Goal: Answer question/provide support: Share knowledge or assist other users

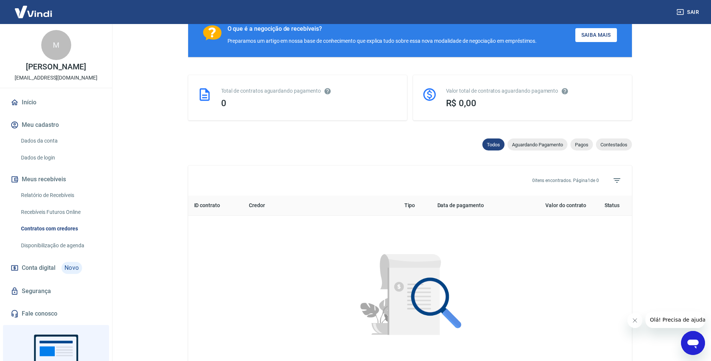
scroll to position [138, 0]
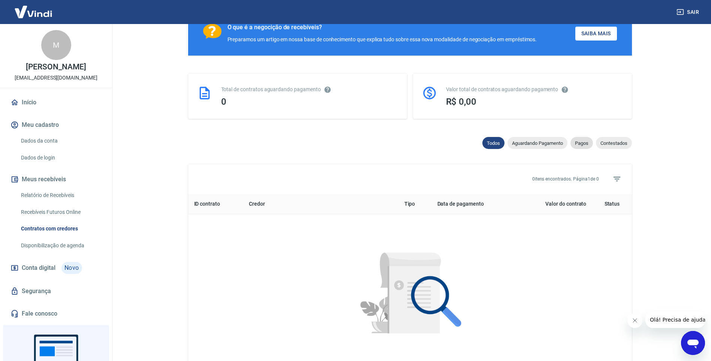
click at [577, 141] on span "Pagos" at bounding box center [581, 143] width 22 height 6
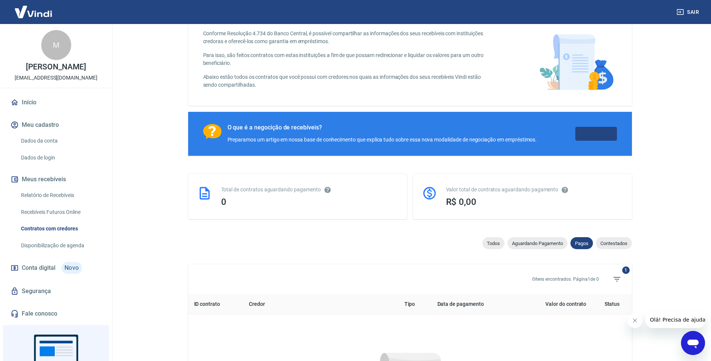
scroll to position [138, 0]
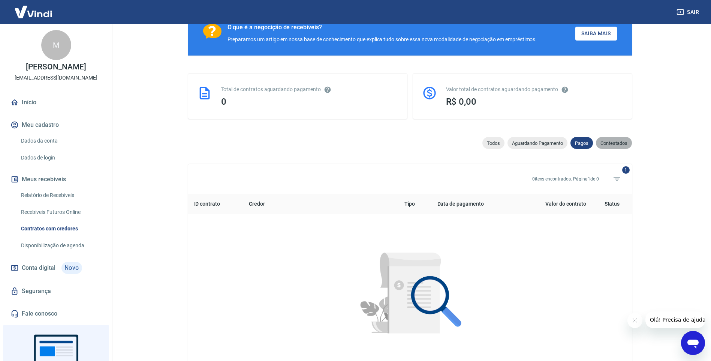
click at [617, 144] on span "Contestados" at bounding box center [614, 143] width 36 height 6
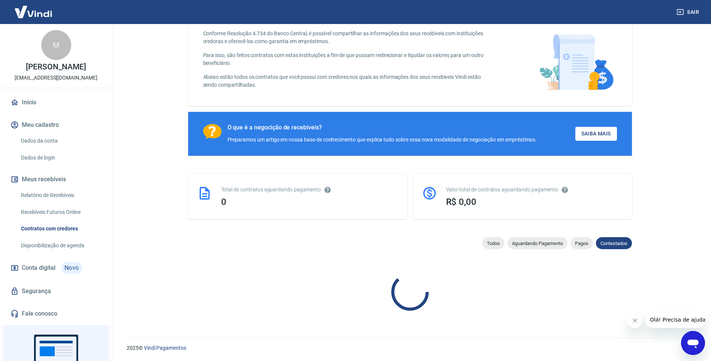
scroll to position [138, 0]
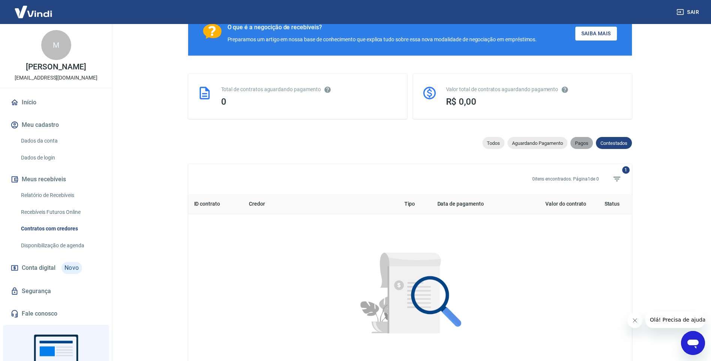
click at [575, 148] on div "Pagos" at bounding box center [581, 143] width 22 height 12
select select "paid"
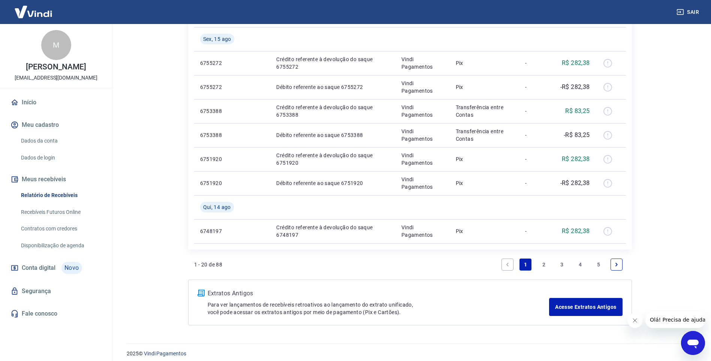
scroll to position [492, 0]
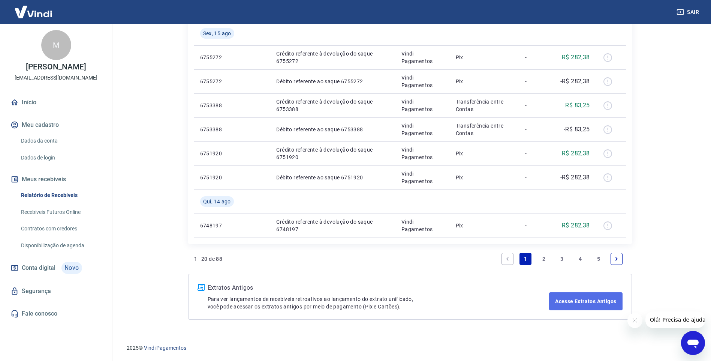
click at [598, 298] on link "Acesse Extratos Antigos" at bounding box center [585, 301] width 73 height 18
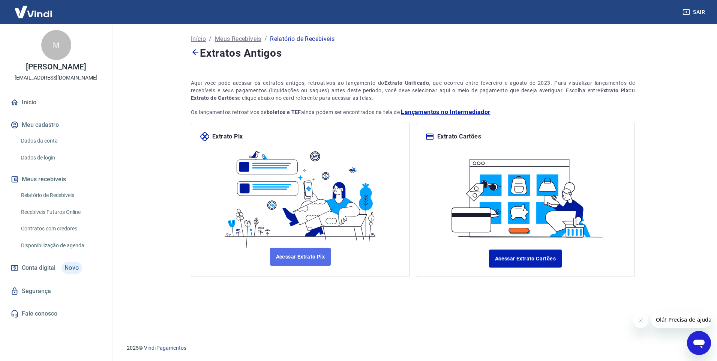
click at [308, 250] on link "Acessar Extrato Pix" at bounding box center [300, 256] width 61 height 18
click at [550, 261] on link "Acessar Extrato Cartões" at bounding box center [525, 258] width 73 height 18
click at [68, 203] on link "Relatório de Recebíveis" at bounding box center [60, 194] width 85 height 15
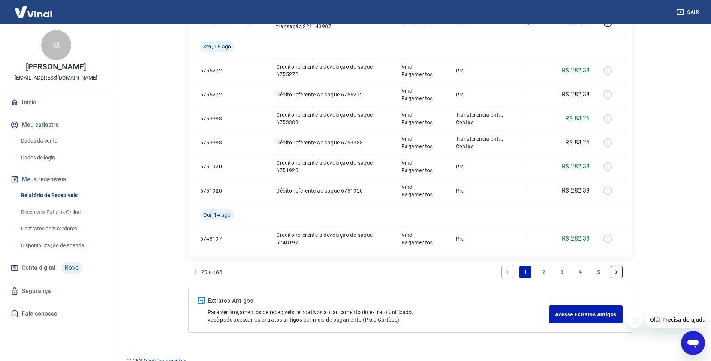
scroll to position [492, 0]
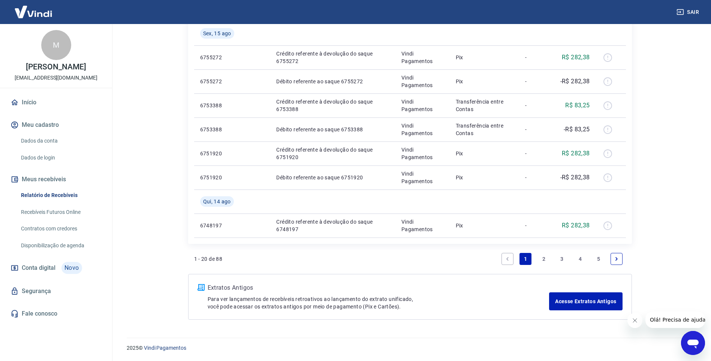
click at [617, 261] on icon "Next page" at bounding box center [616, 258] width 5 height 5
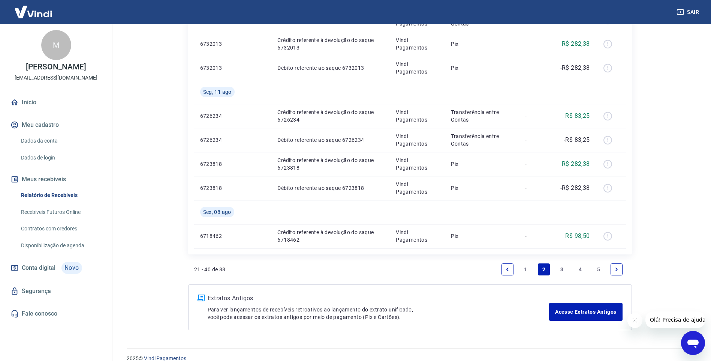
scroll to position [508, 0]
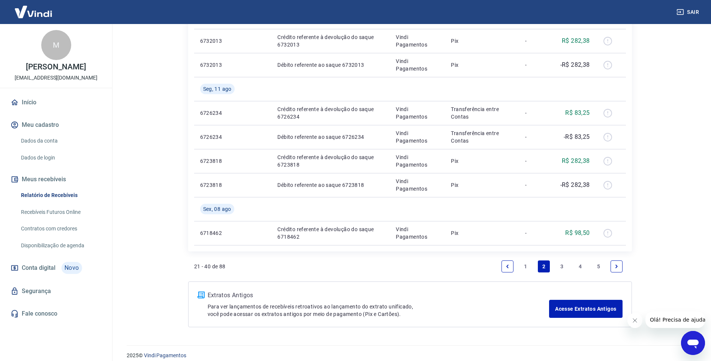
click at [616, 265] on icon "Next page" at bounding box center [616, 266] width 5 height 5
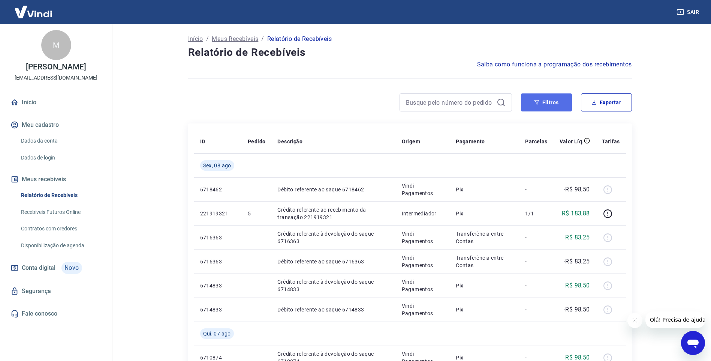
click at [537, 97] on button "Filtros" at bounding box center [546, 102] width 51 height 18
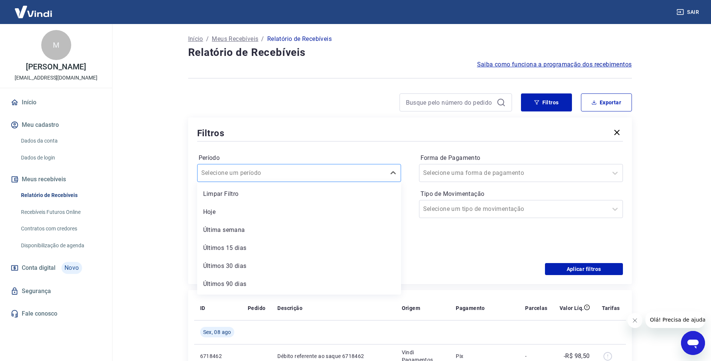
click at [383, 175] on div "Selecione um período" at bounding box center [292, 172] width 188 height 13
click at [321, 280] on div "Últimos 90 dias" at bounding box center [299, 283] width 204 height 15
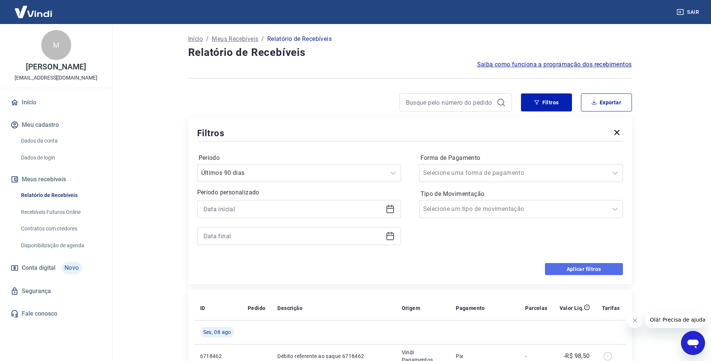
click at [575, 269] on button "Aplicar filtros" at bounding box center [584, 269] width 78 height 12
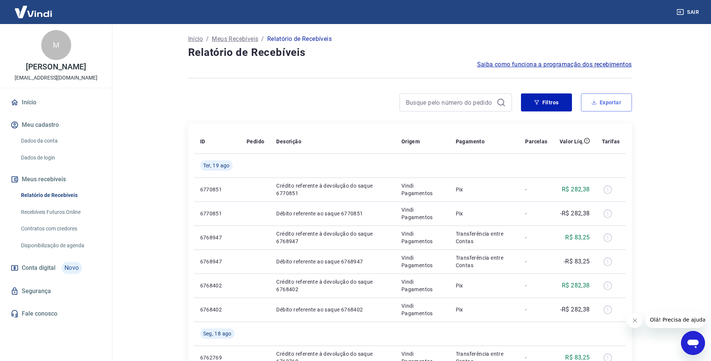
click at [618, 101] on button "Exportar" at bounding box center [606, 102] width 51 height 18
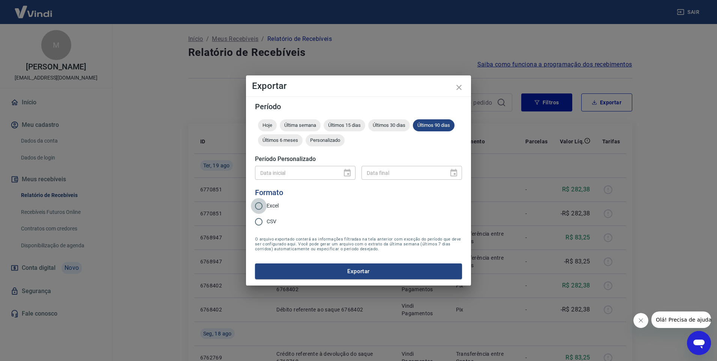
click at [260, 205] on input "Excel" at bounding box center [259, 206] width 16 height 16
radio input "true"
click at [374, 272] on button "Exportar" at bounding box center [358, 271] width 207 height 16
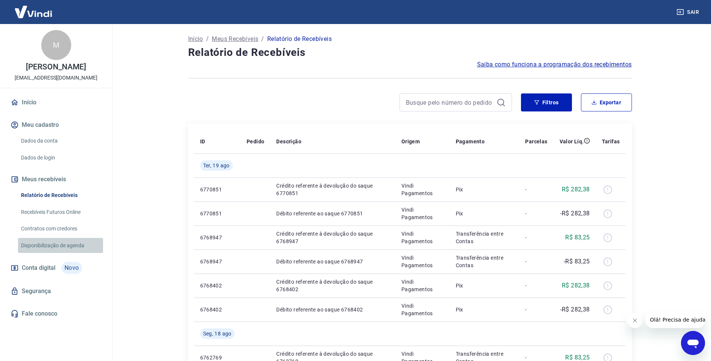
click at [68, 251] on link "Disponibilização de agenda" at bounding box center [60, 245] width 85 height 15
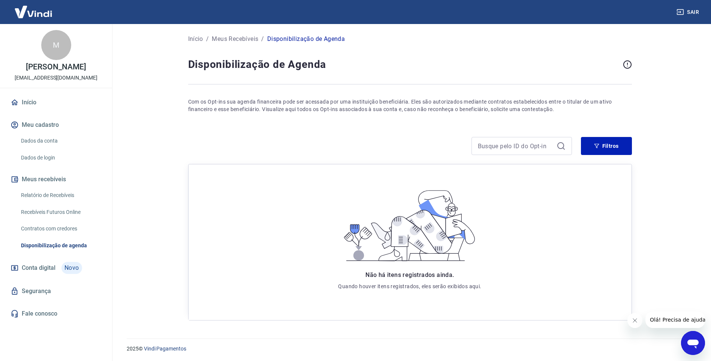
click at [38, 273] on span "Conta digital" at bounding box center [39, 267] width 34 height 10
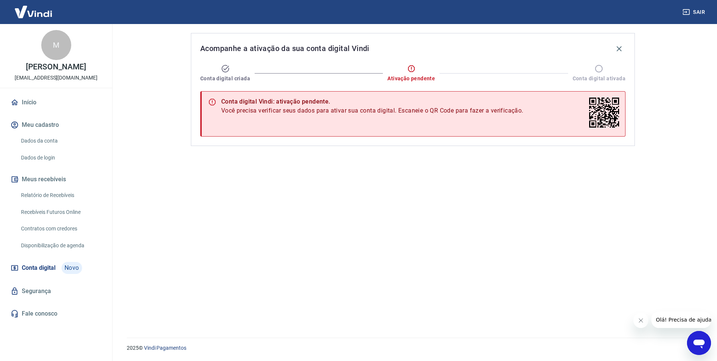
click at [46, 147] on link "Dados da conta" at bounding box center [60, 140] width 85 height 15
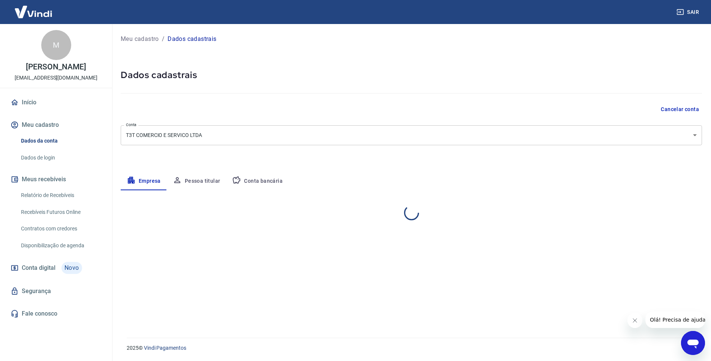
select select "SP"
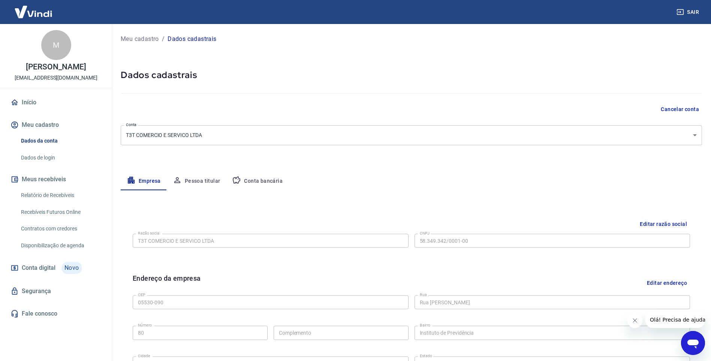
click at [252, 183] on button "Conta bancária" at bounding box center [257, 181] width 63 height 18
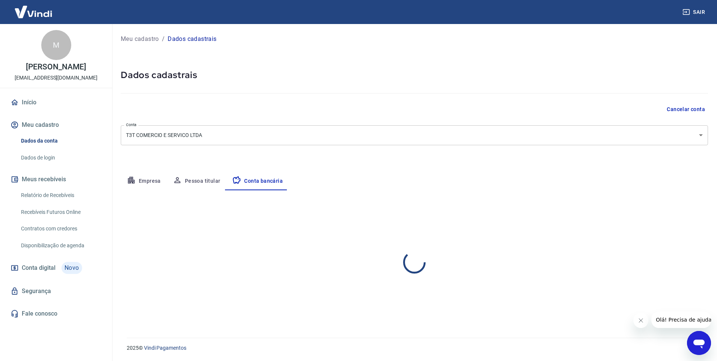
select select "1"
click at [195, 177] on button "Pessoa titular" at bounding box center [197, 181] width 60 height 18
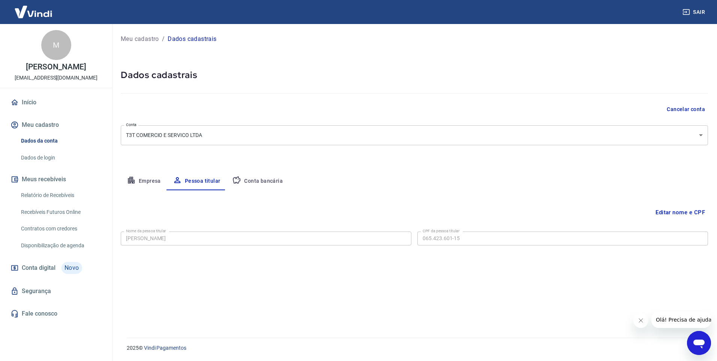
click at [131, 181] on icon "button" at bounding box center [131, 180] width 7 height 7
select select "SP"
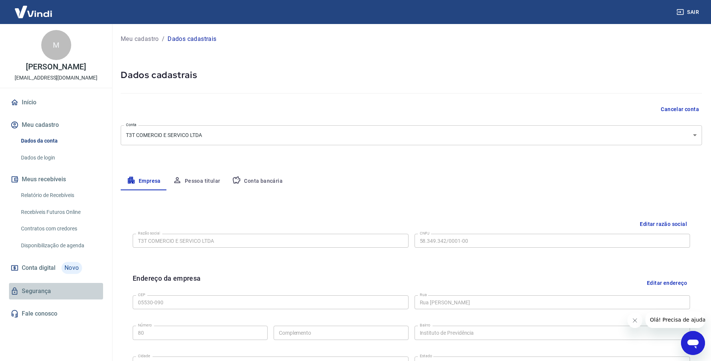
click at [37, 299] on link "Segurança" at bounding box center [56, 291] width 94 height 16
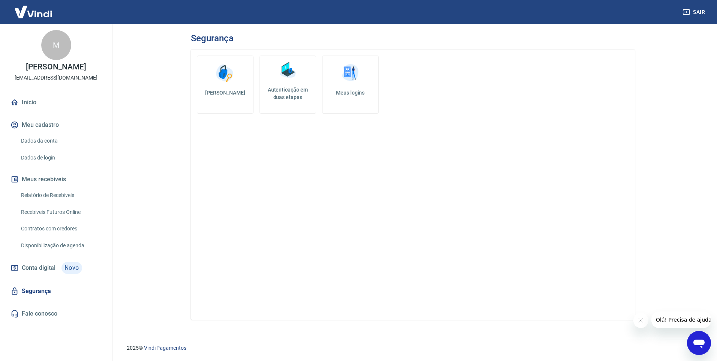
click at [45, 187] on button "Meus recebíveis" at bounding box center [56, 179] width 94 height 16
click at [54, 202] on link "Relatório de Recebíveis" at bounding box center [60, 194] width 85 height 15
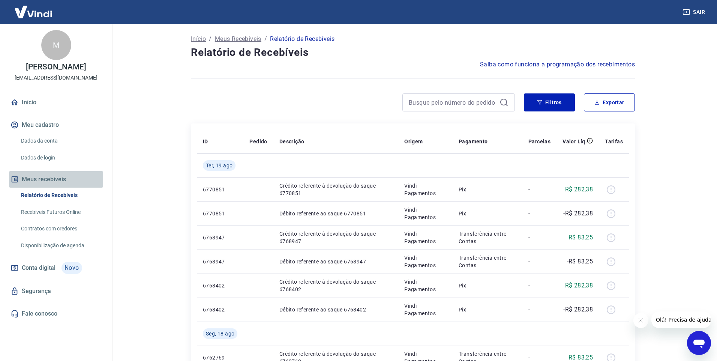
click at [51, 187] on button "Meus recebíveis" at bounding box center [56, 179] width 94 height 16
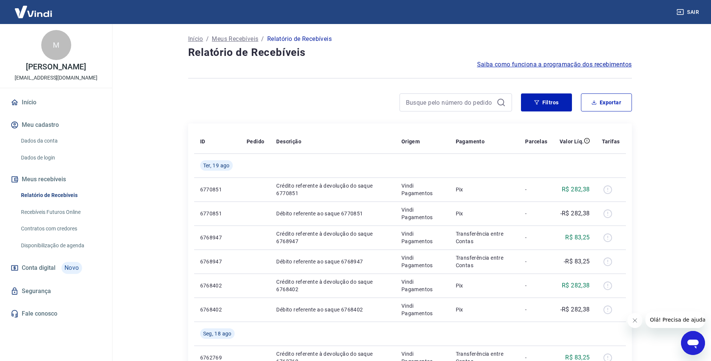
click at [51, 187] on button "Meus recebíveis" at bounding box center [56, 179] width 94 height 16
click at [197, 39] on p "Início" at bounding box center [195, 38] width 15 height 9
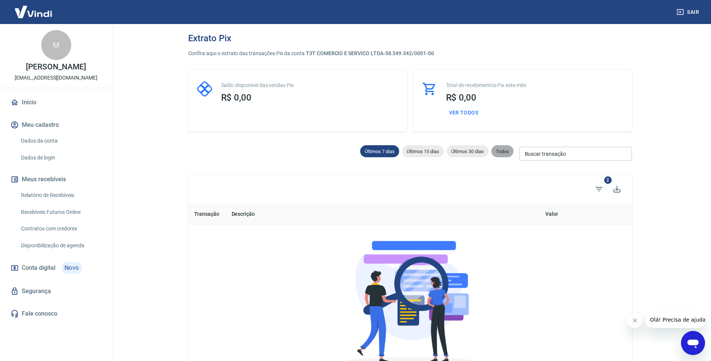
click at [500, 151] on span "Todos" at bounding box center [502, 151] width 22 height 6
click at [465, 148] on div "Últimos 30 dias" at bounding box center [468, 151] width 42 height 12
type input "[DATE]"
click at [418, 149] on span "Últimos 15 dias" at bounding box center [423, 151] width 42 height 6
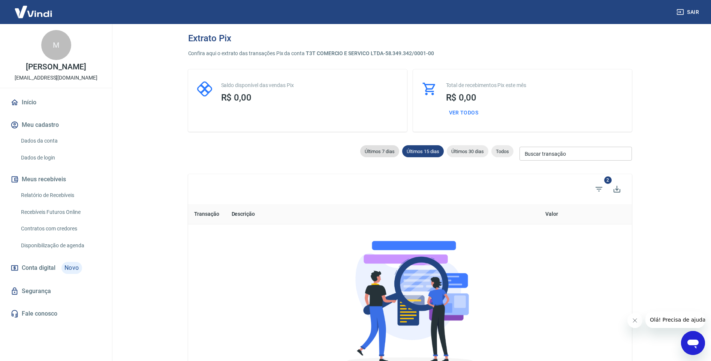
click at [376, 148] on span "Últimos 7 dias" at bounding box center [379, 151] width 39 height 6
type input "[DATE]"
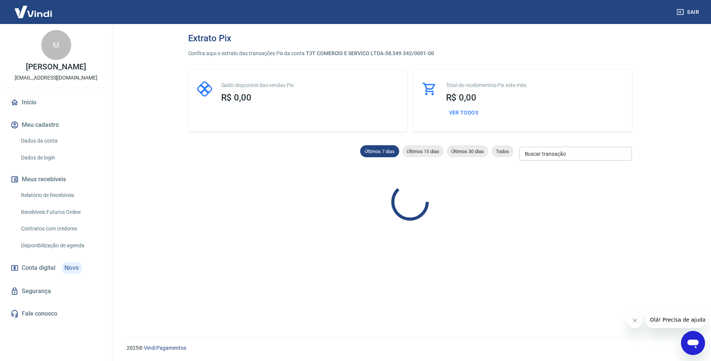
type input "13/08/2025"
type input "[DATE]"
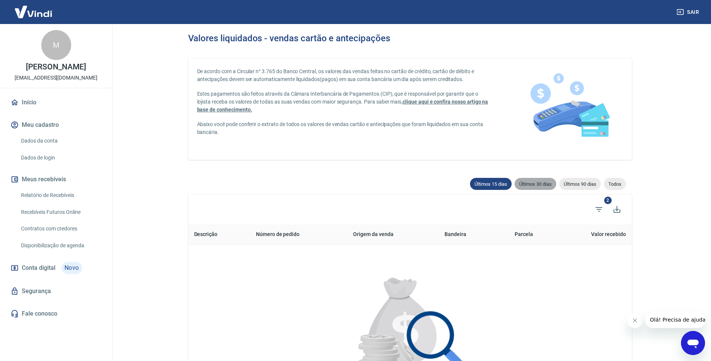
click at [530, 183] on span "Últimos 30 dias" at bounding box center [536, 184] width 42 height 6
click at [563, 183] on span "Últimos 90 dias" at bounding box center [580, 184] width 42 height 6
type input "22/05/2025"
click at [611, 183] on span "Todos" at bounding box center [615, 184] width 22 height 6
click at [601, 208] on icon "Filtros" at bounding box center [598, 209] width 9 height 9
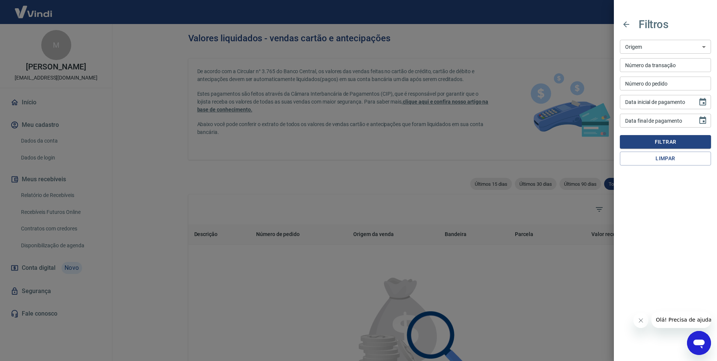
click at [334, 172] on div at bounding box center [358, 180] width 717 height 361
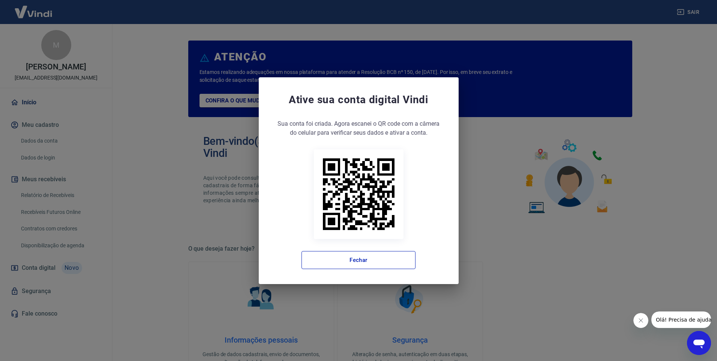
click at [169, 161] on div "Ative sua conta digital [PERSON_NAME] conta foi criada. Agora clique no botão a…" at bounding box center [358, 180] width 717 height 361
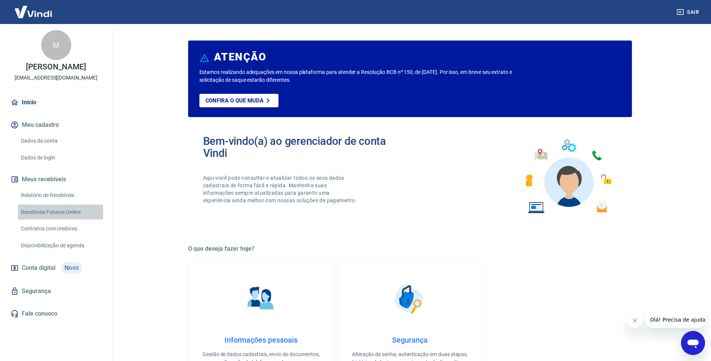
click at [69, 220] on link "Recebíveis Futuros Online" at bounding box center [60, 211] width 85 height 15
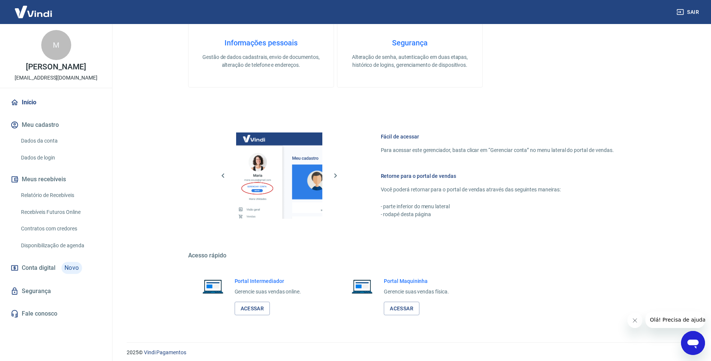
scroll to position [301, 0]
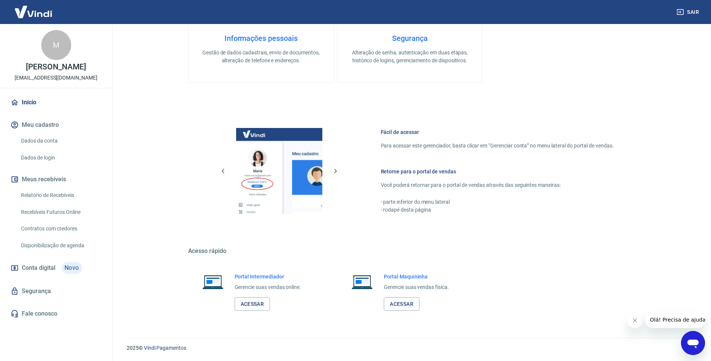
click at [693, 341] on icon "Abrir janela de mensagens" at bounding box center [692, 343] width 11 height 9
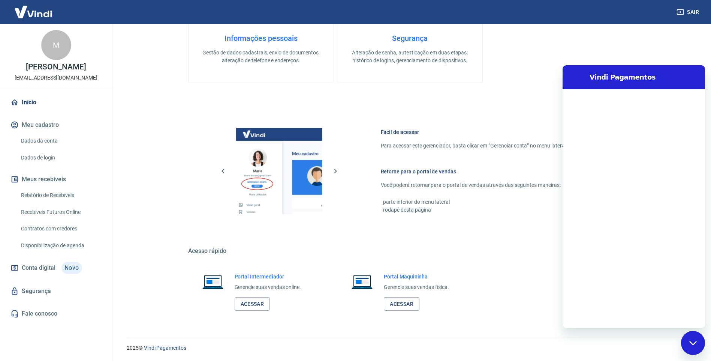
scroll to position [0, 0]
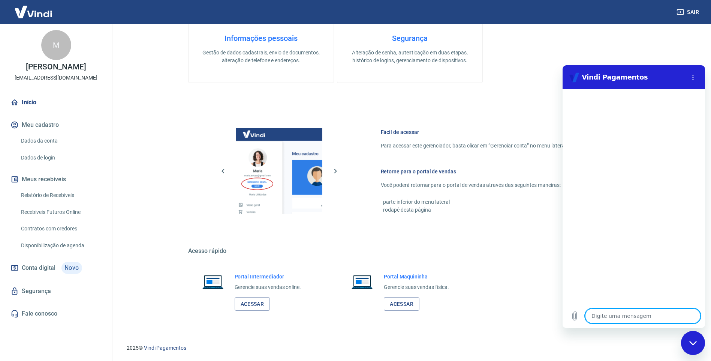
type textarea "r"
type textarea "x"
type textarea "re"
type textarea "x"
type textarea "rec"
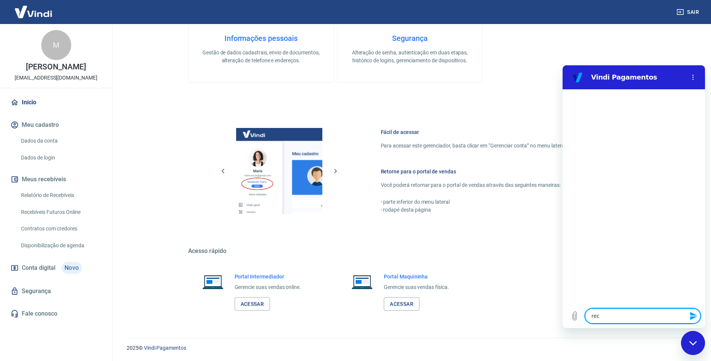
type textarea "x"
type textarea "rece"
type textarea "x"
type textarea "receb"
type textarea "x"
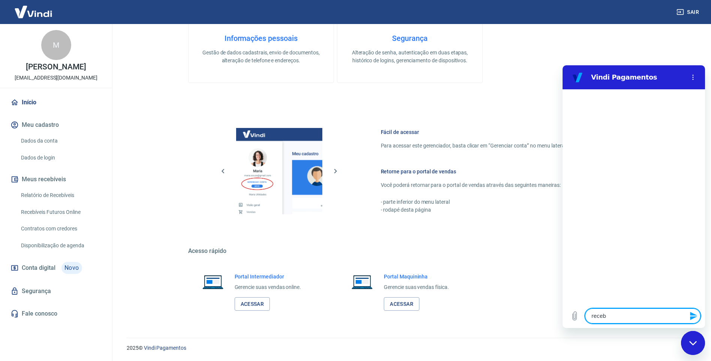
type textarea "recebi"
type textarea "x"
type textarea "recebim"
type textarea "x"
type textarea "recebime"
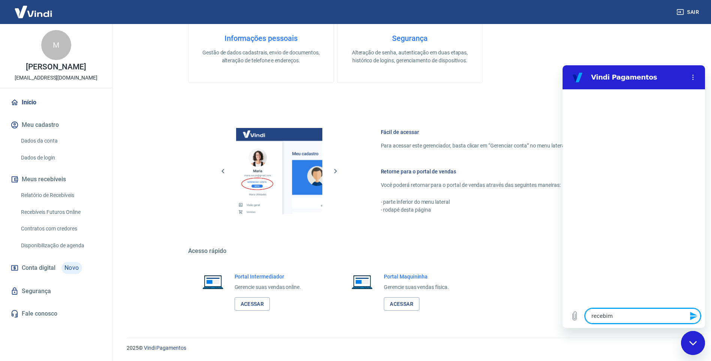
type textarea "x"
type textarea "recebimen"
type textarea "x"
type textarea "recebiment"
type textarea "x"
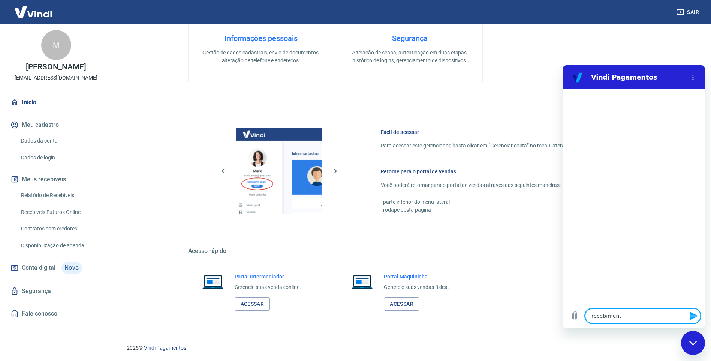
type textarea "recebimento"
type textarea "x"
type textarea "recebimento"
type textarea "x"
type textarea "recebimento e"
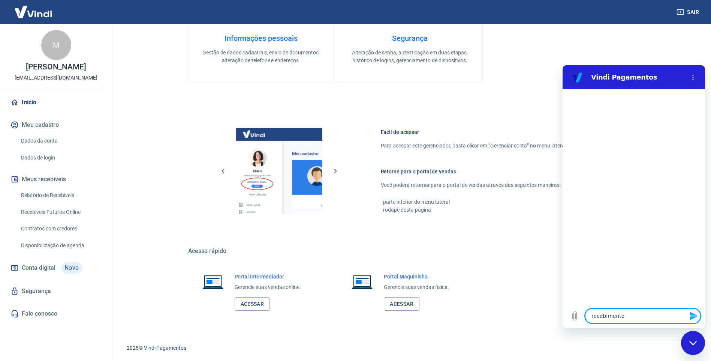
type textarea "x"
type textarea "recebimento em"
type textarea "x"
type textarea "recebimento em"
type textarea "x"
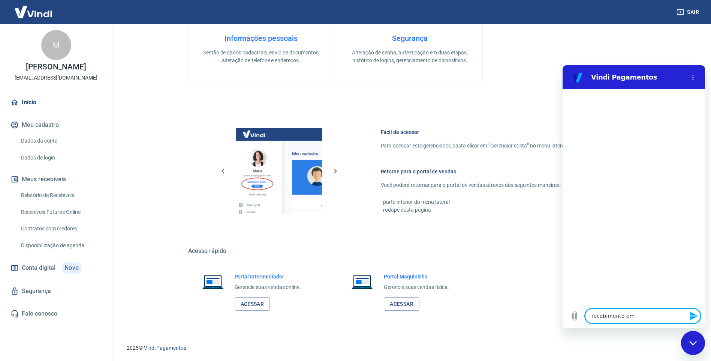
type textarea "recebimento em a"
type textarea "x"
type textarea "recebimento em ab"
type textarea "x"
type textarea "recebimento em abe"
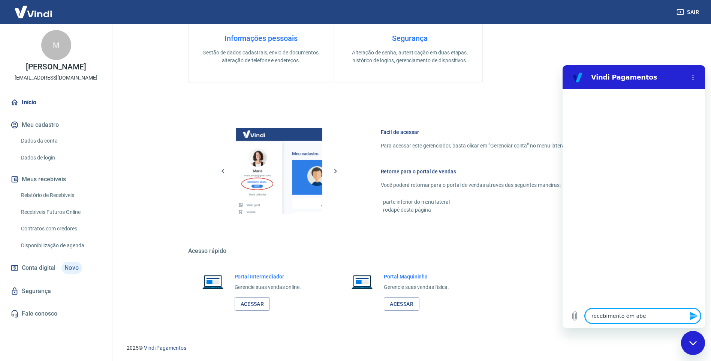
type textarea "x"
type textarea "recebimento em aber"
type textarea "x"
type textarea "recebimento em abert"
type textarea "x"
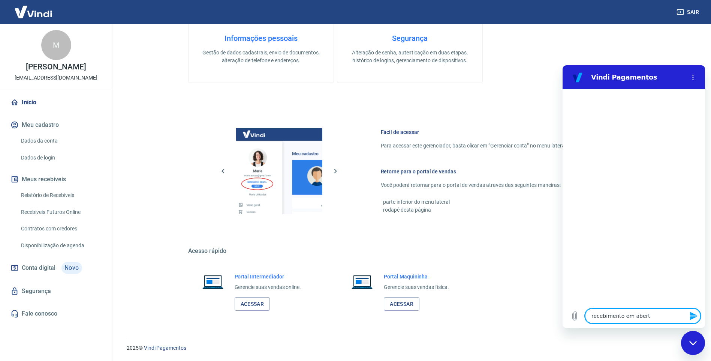
type textarea "recebimento em aberto"
type textarea "x"
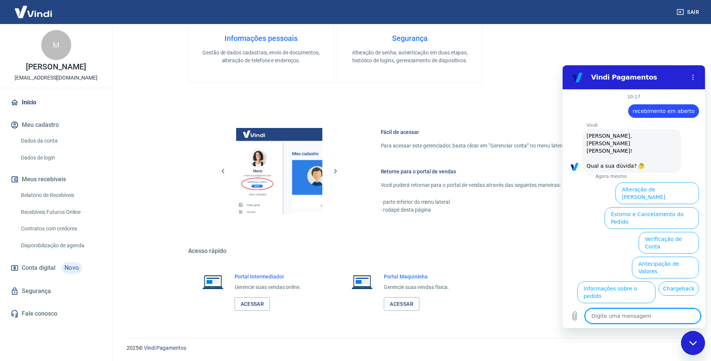
scroll to position [18, 0]
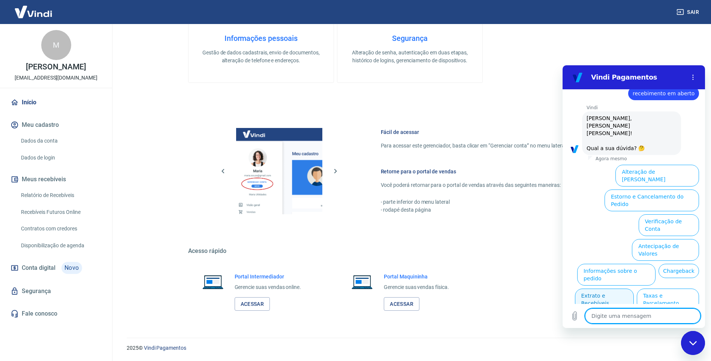
click at [634, 288] on button "Extrato e Recebíveis" at bounding box center [604, 299] width 59 height 22
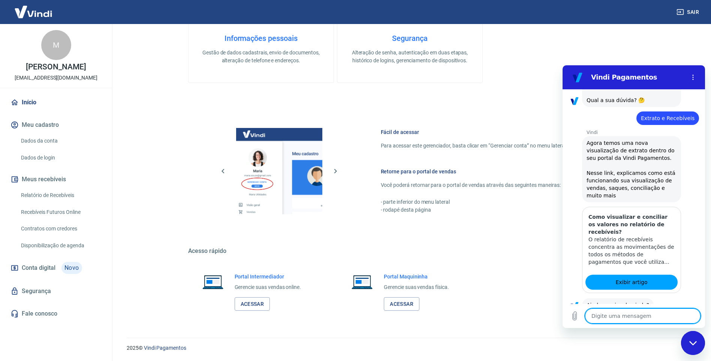
scroll to position [84, 0]
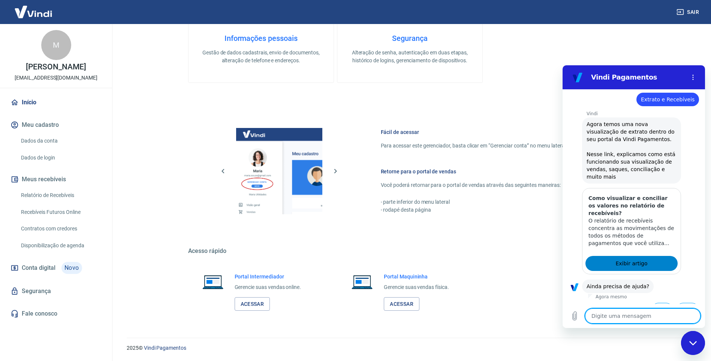
click at [641, 259] on span "Exibir artigo" at bounding box center [631, 263] width 32 height 9
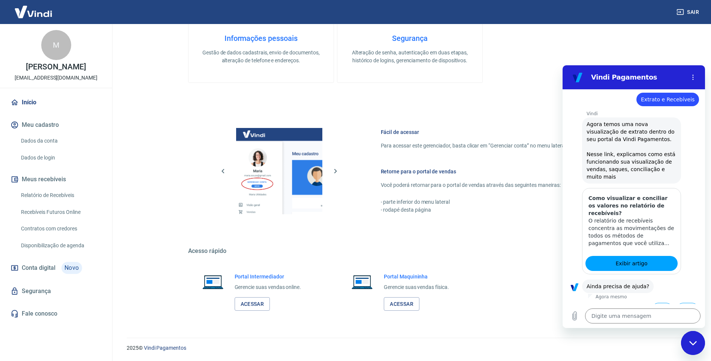
type textarea "x"
click at [619, 313] on textarea at bounding box center [642, 315] width 115 height 15
type textarea "s"
type textarea "x"
type textarea "si"
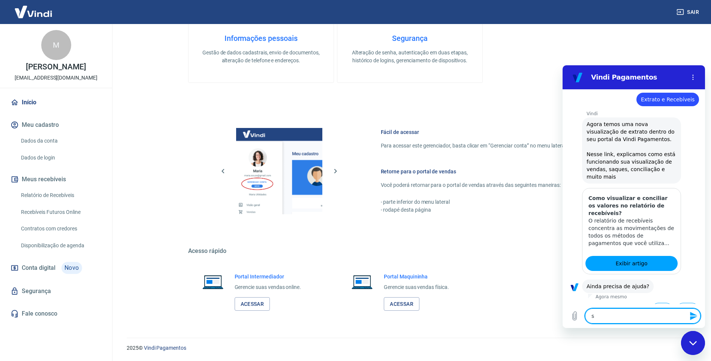
type textarea "x"
type textarea "sim"
type textarea "x"
type textarea "si"
type textarea "x"
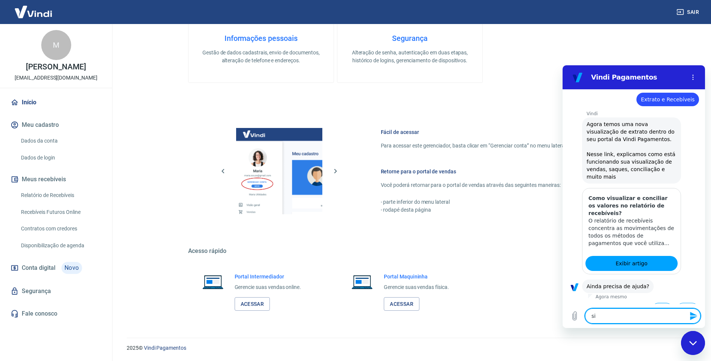
type textarea "s"
type textarea "x"
click at [655, 302] on button "Sim" at bounding box center [662, 309] width 22 height 14
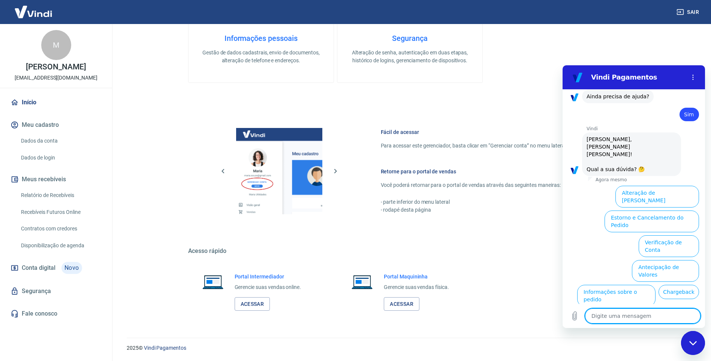
scroll to position [280, 0]
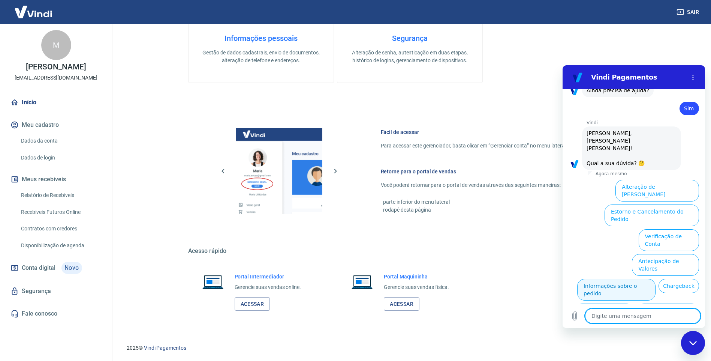
click at [656, 278] on button "Informações sobre o pedido" at bounding box center [616, 289] width 78 height 22
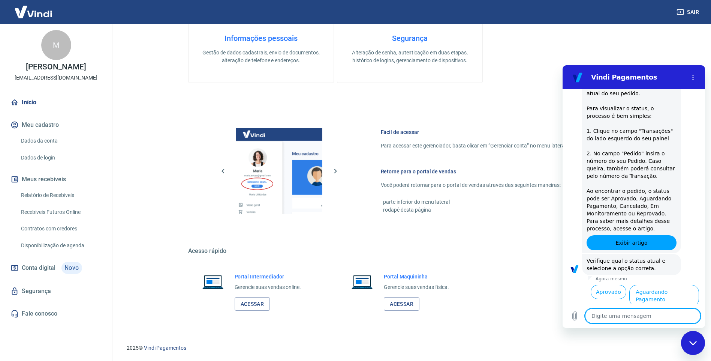
scroll to position [409, 0]
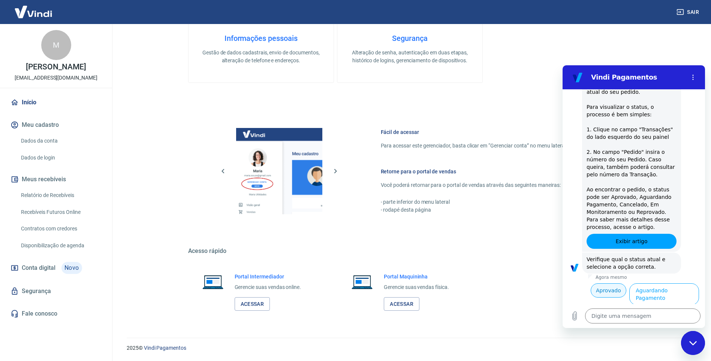
click at [606, 283] on button "Aprovado" at bounding box center [609, 290] width 36 height 14
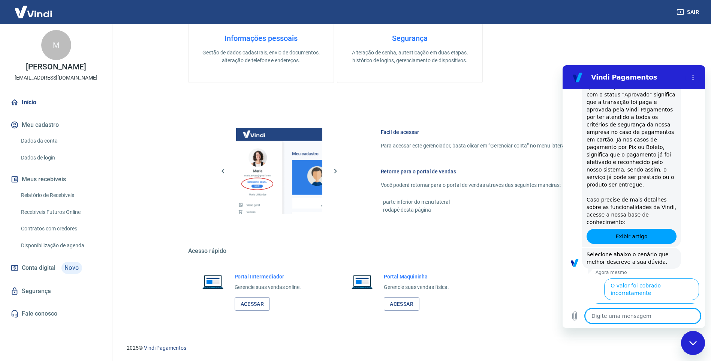
scroll to position [636, 0]
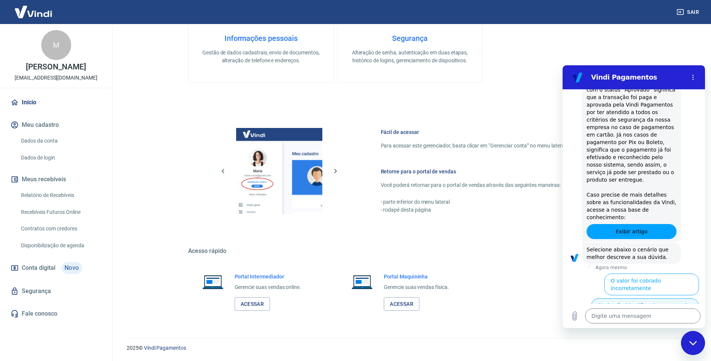
click at [664, 298] on button "Ainda não identifiquei o repasse do valor" at bounding box center [645, 309] width 108 height 22
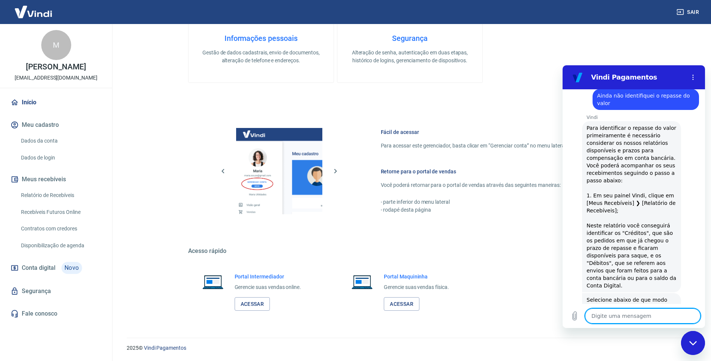
scroll to position [831, 0]
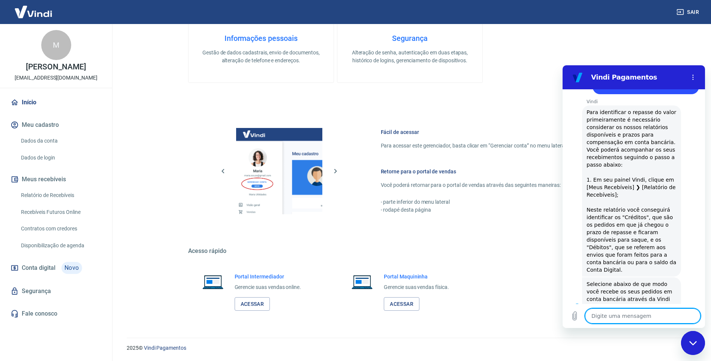
click at [52, 203] on link "Relatório de Recebíveis" at bounding box center [60, 194] width 85 height 15
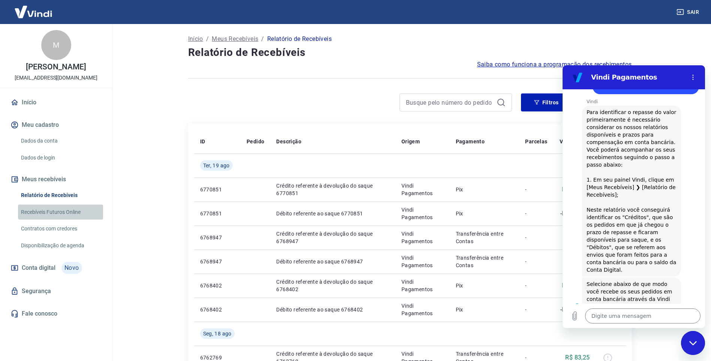
click at [52, 219] on link "Recebíveis Futuros Online" at bounding box center [60, 211] width 85 height 15
click at [653, 347] on button "Recebo automaticamente em minha conta" at bounding box center [643, 358] width 111 height 22
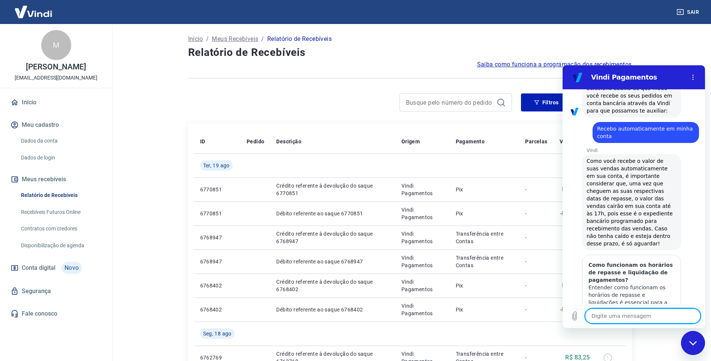
scroll to position [1048, 0]
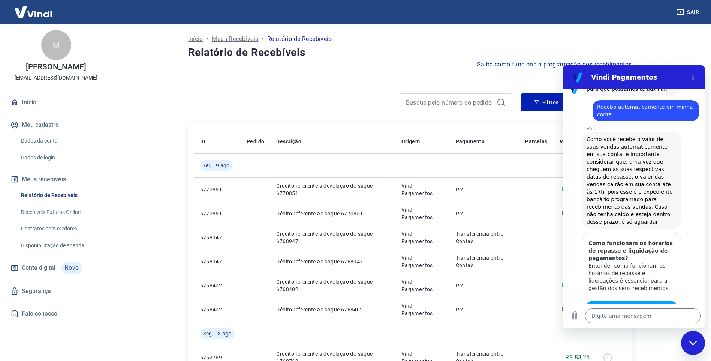
click at [658, 347] on button "Sim" at bounding box center [662, 354] width 22 height 14
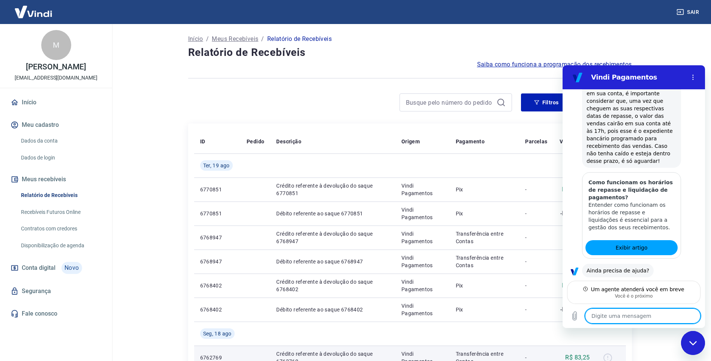
scroll to position [1102, 0]
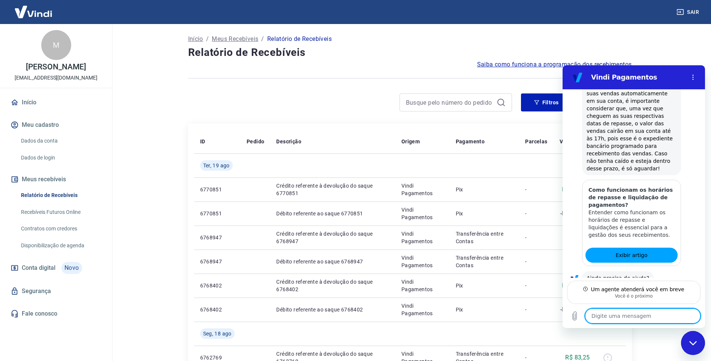
type textarea "x"
click at [443, 99] on input at bounding box center [450, 102] width 88 height 11
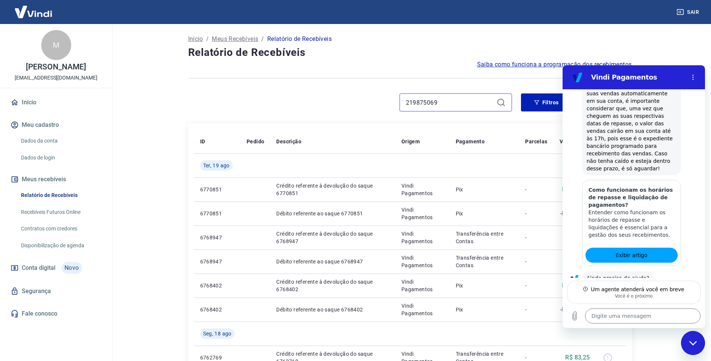
click at [434, 99] on input "219875069" at bounding box center [450, 102] width 88 height 11
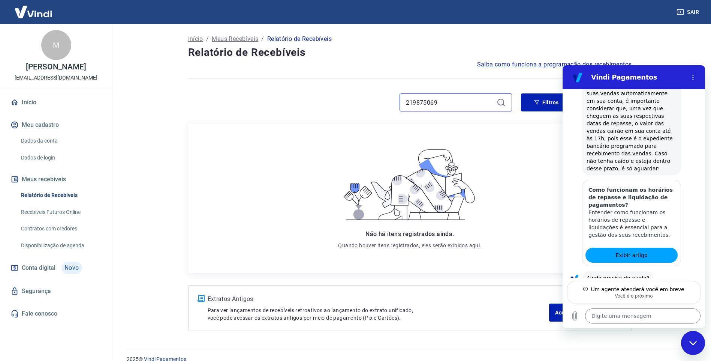
type input "219875069"
type textarea "x"
drag, startPoint x: 361, startPoint y: 89, endPoint x: 332, endPoint y: 87, distance: 28.9
click at [326, 84] on div "Início / Meus Recebíveis / Relatório de Recebíveis Relatório de Recebíveis Saib…" at bounding box center [410, 182] width 462 height 316
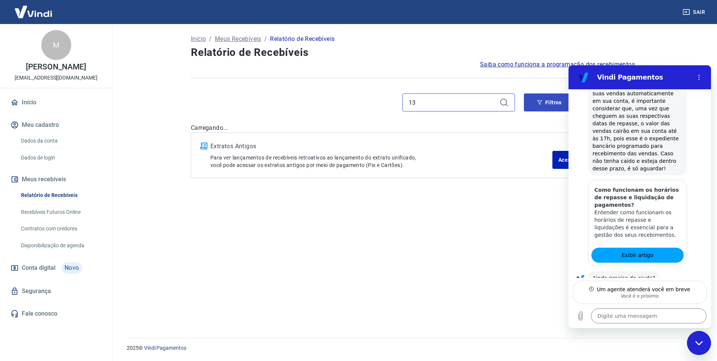
type input "13"
click at [530, 103] on button "Filtros" at bounding box center [549, 102] width 51 height 18
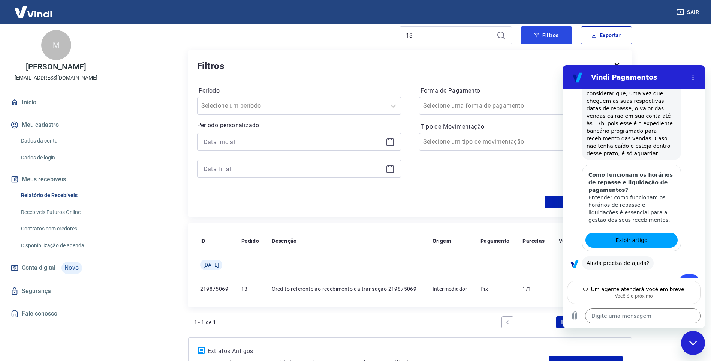
scroll to position [1116, 0]
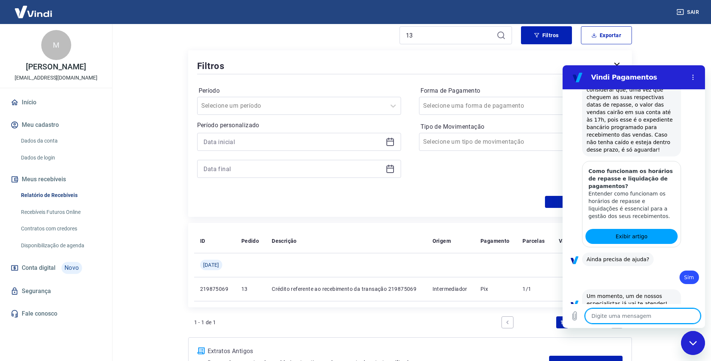
type textarea "x"
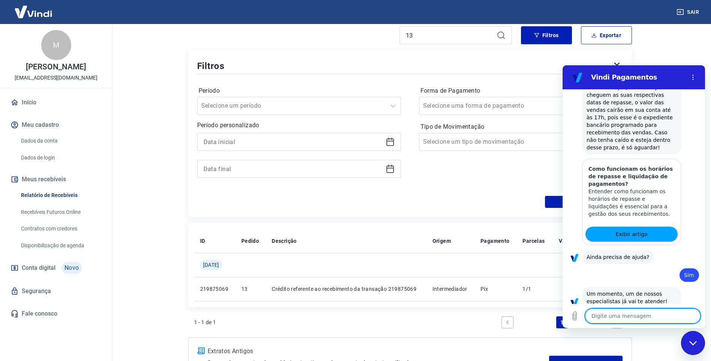
click at [654, 313] on textarea at bounding box center [642, 315] width 115 height 15
type textarea "O"
type textarea "x"
type textarea "Ol"
type textarea "x"
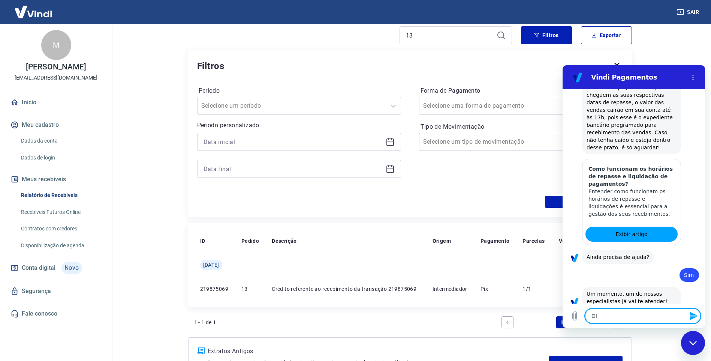
type textarea "Olá"
type textarea "x"
type textarea "Olá"
type textarea "x"
type textarea "Olá I"
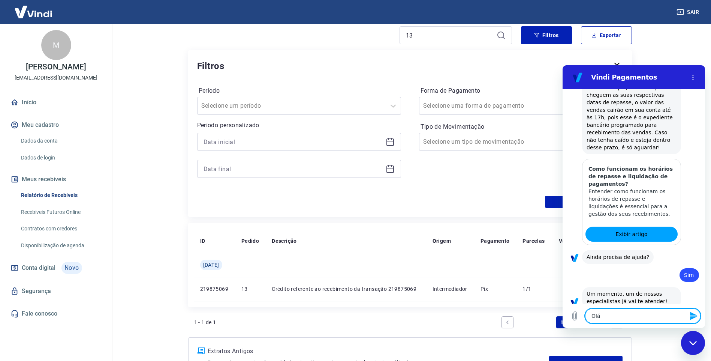
type textarea "x"
type textarea "Olá In"
type textarea "x"
type textarea "Olá Ind"
type textarea "x"
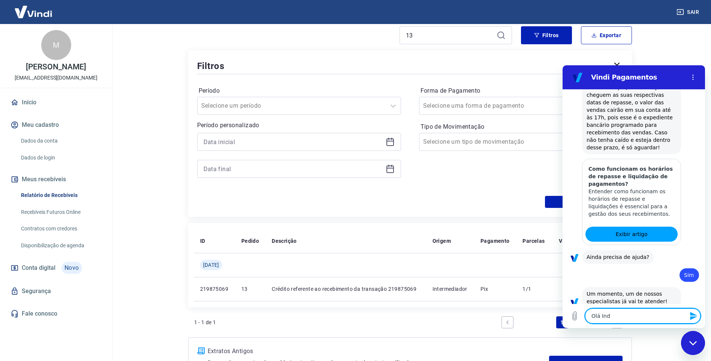
type textarea "Olá Indi"
type textarea "x"
type textarea "Olá [GEOGRAPHIC_DATA]"
type textarea "x"
type textarea "Olá Indiar"
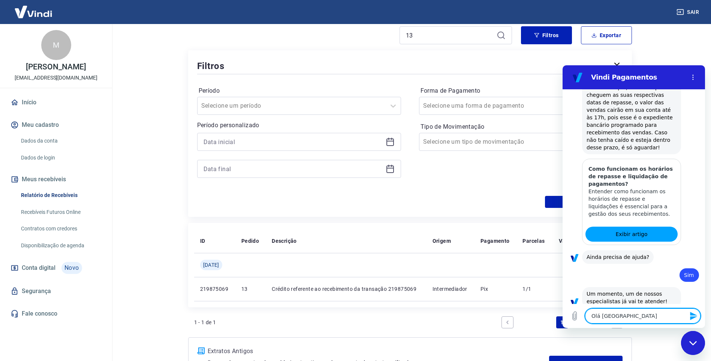
type textarea "x"
type textarea "Olá Indiara"
type textarea "x"
type textarea "Olá Indiara,"
type textarea "x"
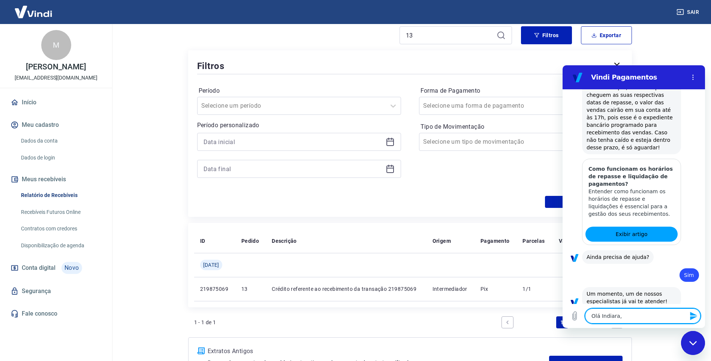
type textarea "Olá Indiara,"
type textarea "x"
type textarea "Olá Indiara, t"
type textarea "x"
type textarea "Olá Indiara, tu"
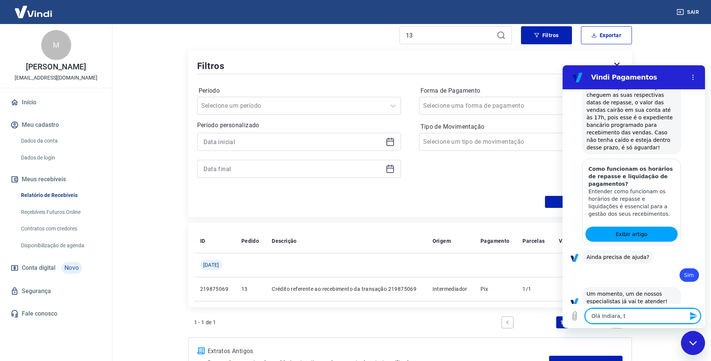
type textarea "x"
type textarea "Olá Indiara, tud"
type textarea "x"
type textarea "Olá Indiara, tudo"
type textarea "x"
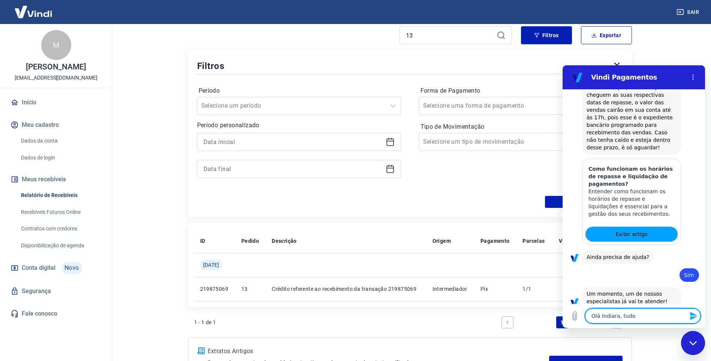
type textarea "Olá Indiara, tudo"
type textarea "x"
type textarea "Olá Indiara, tudo b"
type textarea "x"
type textarea "Olá Indiara, tudo be"
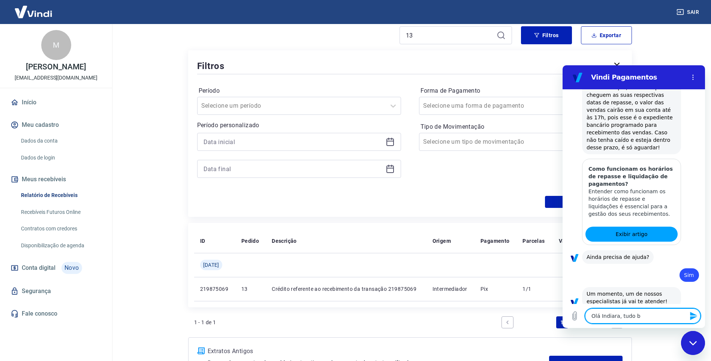
type textarea "x"
type textarea "Olá Indiara, tudo bem"
type textarea "x"
type textarea "Olá Indiara, tudo bem?"
type textarea "x"
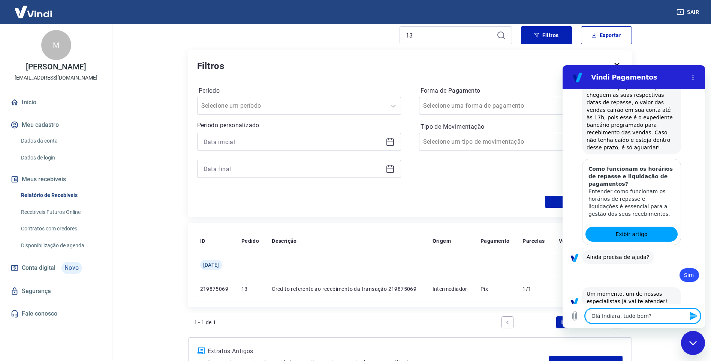
type textarea "Olá Indiara, tudo bem?"
type textarea "x"
type textarea "Olá Indiara, tudo bem? e"
type textarea "x"
type textarea "Olá Indiara, tudo bem? es"
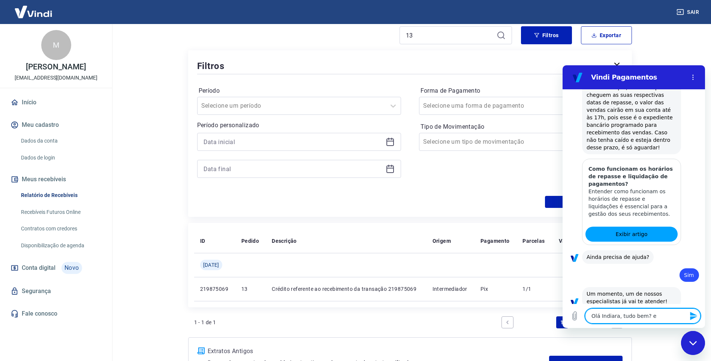
type textarea "x"
type textarea "Olá Indiara, tudo bem? est"
type textarea "x"
type textarea "Olá Indiara, tudo bem? esto"
type textarea "x"
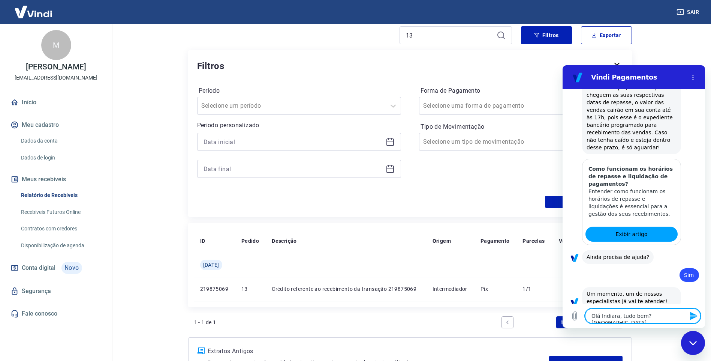
type textarea "Olá Indiara, tudo bem? [GEOGRAPHIC_DATA]"
type textarea "x"
type textarea "Olá Indiara, tudo bem? [GEOGRAPHIC_DATA]"
type textarea "x"
type textarea "Olá Indiara, tudo bem? [GEOGRAPHIC_DATA]"
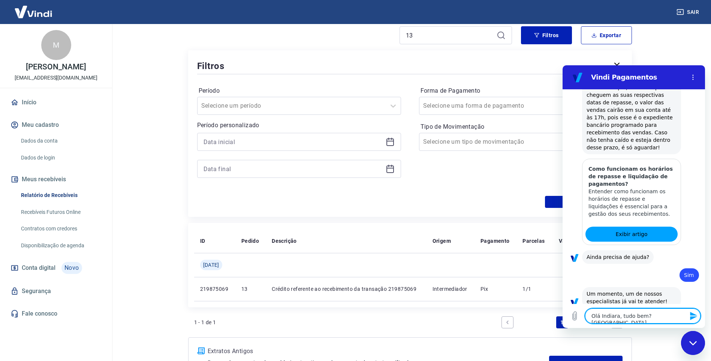
type textarea "x"
type textarea "Olá Indiara, tudo bem? estou c"
type textarea "x"
type textarea "Olá Indiara, tudo bem? estou co"
type textarea "x"
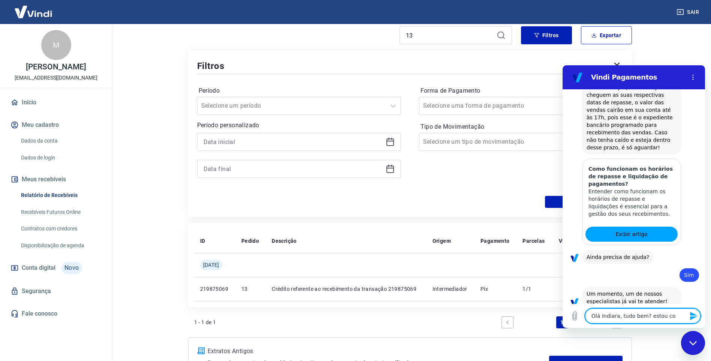
type textarea "Olá Indiara, tudo bem? estou com"
type textarea "x"
type textarea "Olá Indiara, tudo bem? estou com"
type textarea "x"
type textarea "Olá Indiara, tudo bem? estou com u"
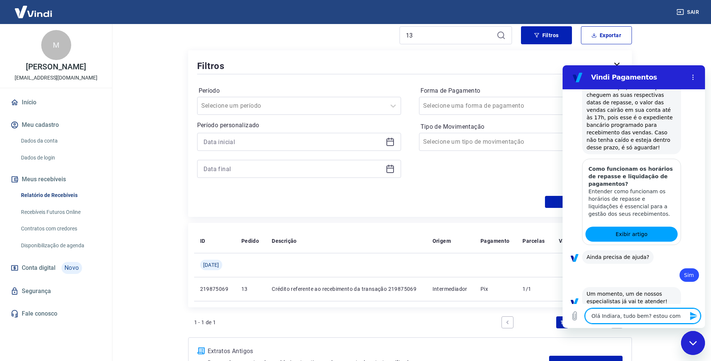
type textarea "x"
type textarea "Olá Indiara, tudo bem? estou com um"
type textarea "x"
type textarea "Olá Indiara, tudo bem? estou com uma"
type textarea "x"
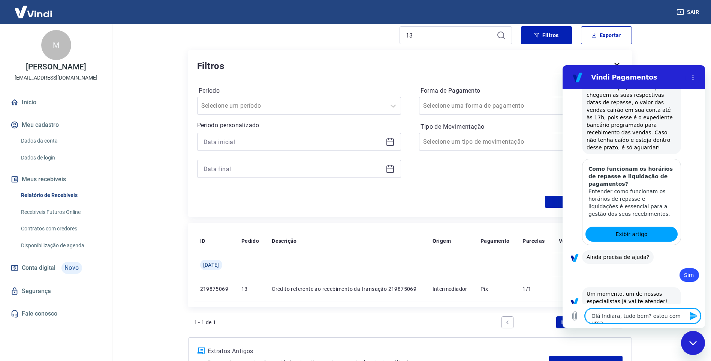
type textarea "Olá Indiara, tudo bem? estou com uma"
type textarea "x"
type textarea "Olá Indiara, tudo bem? estou com uma ´d"
type textarea "x"
type textarea "Olá Indiara, tudo bem? estou com uma ´"
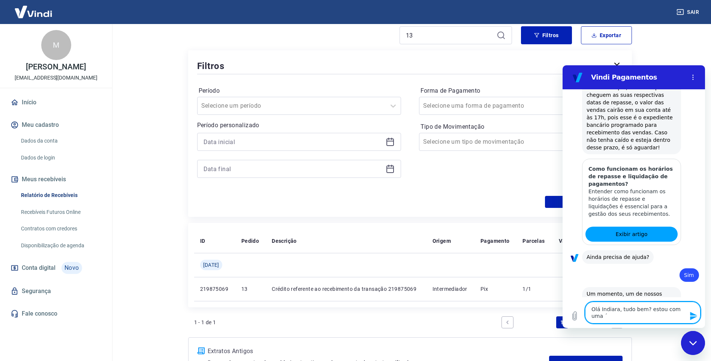
type textarea "x"
type textarea "Olá Indiara, tudo bem? estou com uma"
type textarea "x"
type textarea "Olá Indiara, tudo bem? estou com uma d"
type textarea "x"
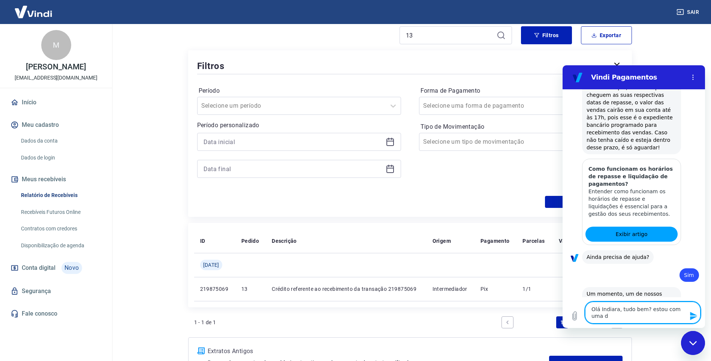
type textarea "Olá Indiara, tudo bem? estou com uma dú"
type textarea "x"
type textarea "Olá Indiara, tudo bem? estou com uma dúv"
type textarea "x"
type textarea "Olá Indiara, tudo bem? estou com uma dúvi"
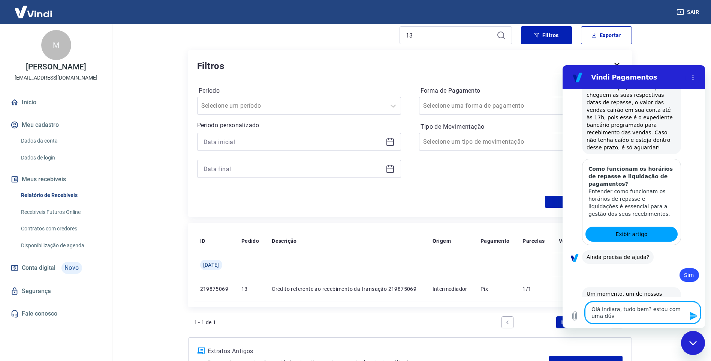
type textarea "x"
type textarea "Olá Indiara, tudo bem? estou com uma dúvid"
type textarea "x"
type textarea "Olá Indiara, tudo bem? estou com uma dúvida"
type textarea "x"
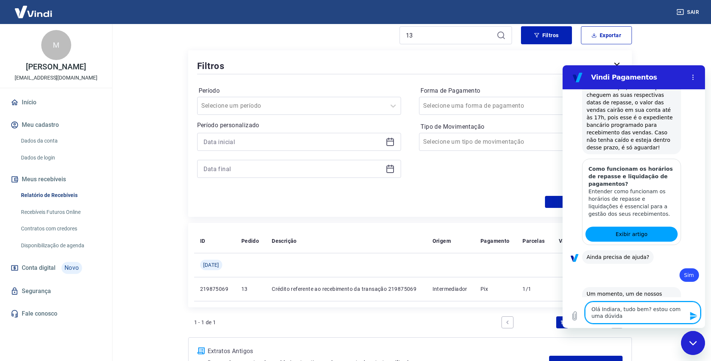
type textarea "Olá Indiara, tudo bem? estou com uma dúvida"
type textarea "x"
type textarea "Olá Indiara, tudo bem? estou com uma dúvida n"
type textarea "x"
type textarea "Olá Indiara, tudo bem? estou com uma dúvida no"
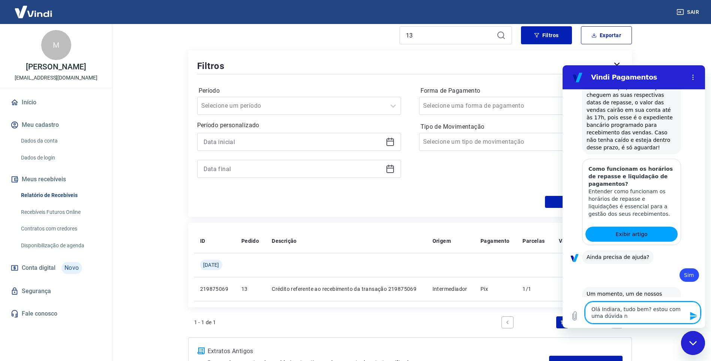
type textarea "x"
type textarea "Olá Indiara, tudo bem? estou com uma dúvida no"
type textarea "x"
type textarea "Olá Indiara, tudo bem? estou com uma dúvida no r"
type textarea "x"
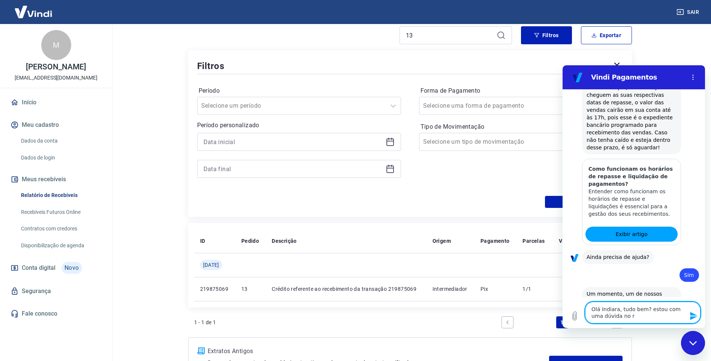
type textarea "Olá Indiara, tudo bem? estou com uma dúvida no re"
type textarea "x"
type textarea "Olá Indiara, tudo bem? estou com uma dúvida no rel"
type textarea "x"
type textarea "Olá Indiara, tudo bem? estou com uma dúvida no [MEDICAL_DATA]"
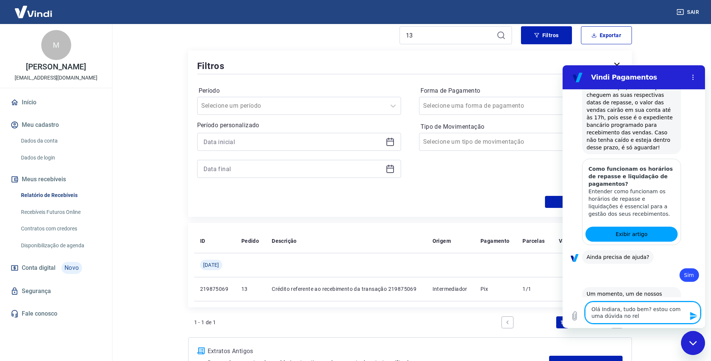
type textarea "x"
type textarea "Olá Indiara, tudo bem? estou com uma dúvida no relat"
type textarea "x"
type textarea "Olá Indiara, tudo bem? estou com uma dúvida no relato"
type textarea "x"
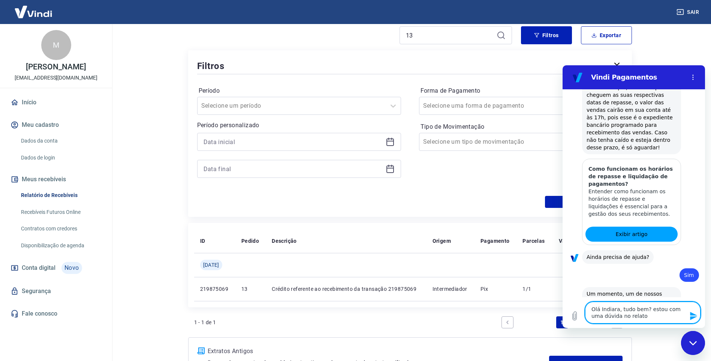
type textarea "Olá Indiara, tudo bem? estou com uma dúvida no relator"
type textarea "x"
type textarea "Olá Indiara, tudo bem? estou com uma dúvida no relatori"
type textarea "x"
type textarea "Olá Indiara, tudo bem? estou com uma dúvida no relatorio"
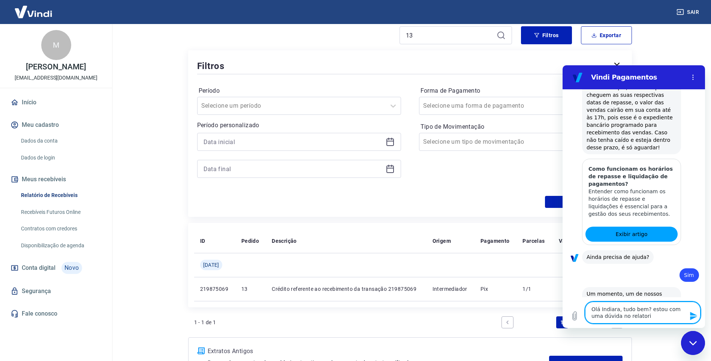
type textarea "x"
type textarea "Olá Indiara, tudo bem? estou com uma dúvida no relatori"
type textarea "x"
type textarea "Olá Indiara, tudo bem? estou com uma dúvida no relator"
type textarea "x"
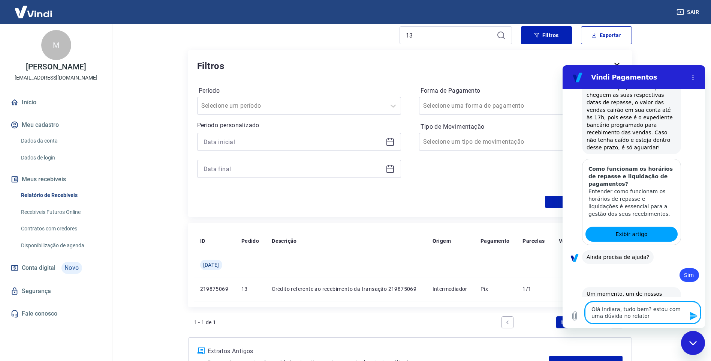
type textarea "Olá Indiara, tudo bem? estou com uma dúvida no relato"
type textarea "x"
type textarea "Olá Indiara, tudo bem? estou com uma dúvida no relat"
type textarea "x"
type textarea "Olá Indiara, tudo bem? estou com uma dúvida no [MEDICAL_DATA]"
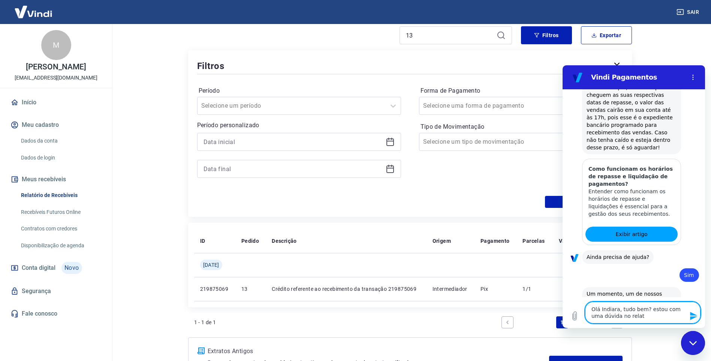
type textarea "x"
type textarea "Olá Indiara, tudo bem? estou com uma dúvida no rel"
type textarea "x"
type textarea "Olá Indiara, tudo bem? estou com uma dúvida no re"
type textarea "x"
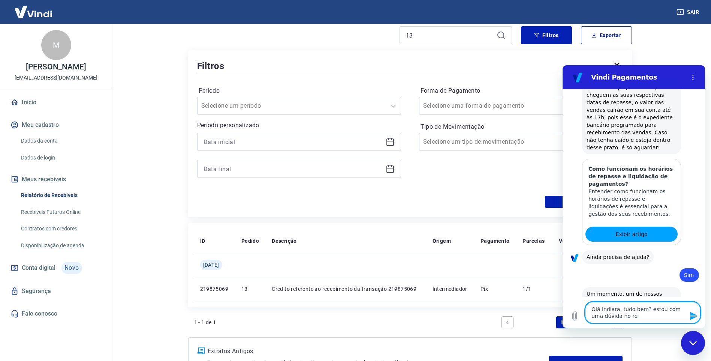
type textarea "Olá Indiara, tudo bem? estou com uma dúvida no r"
type textarea "x"
type textarea "Olá Indiara, tudo bem? estou com uma dúvida no"
type textarea "x"
type textarea "Olá Indiara, tudo bem? estou com uma dúvida no q"
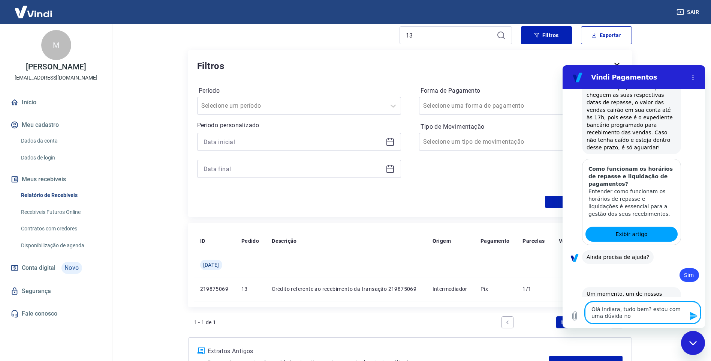
type textarea "x"
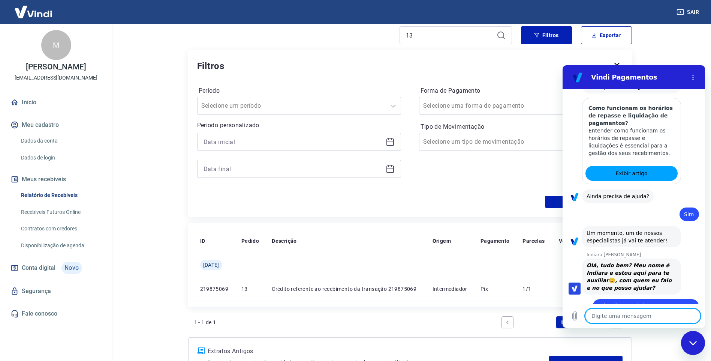
scroll to position [1185, 0]
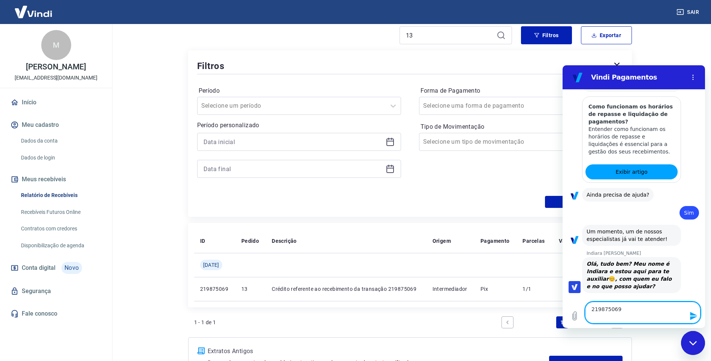
drag, startPoint x: 648, startPoint y: 313, endPoint x: 557, endPoint y: 301, distance: 91.5
click html "Vindi Pagamentos 10:17 diz: recebimento em aberto Enviado · 10:17 [PERSON_NAME]…"
click at [634, 310] on textarea at bounding box center [642, 315] width 115 height 15
click at [622, 311] on textarea at bounding box center [642, 315] width 115 height 15
click at [475, 186] on div "Forma de Pagamento Selecione uma forma de pagamento Tipo de Movimentação Seleci…" at bounding box center [521, 136] width 204 height 102
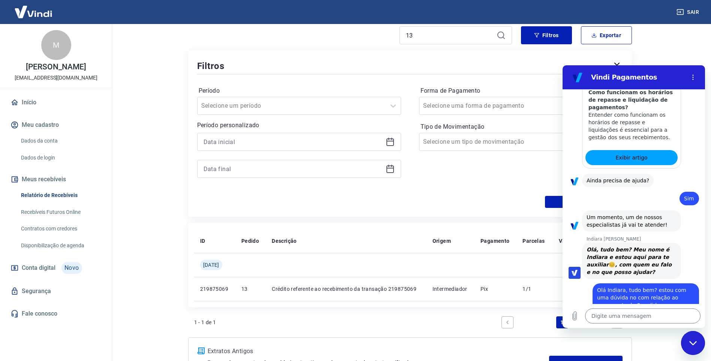
scroll to position [67, 0]
click at [576, 316] on icon "Carregar arquivo" at bounding box center [575, 315] width 4 height 9
drag, startPoint x: 462, startPoint y: 207, endPoint x: 513, endPoint y: 175, distance: 60.1
click at [462, 206] on div "Aplicar filtros" at bounding box center [410, 202] width 426 height 12
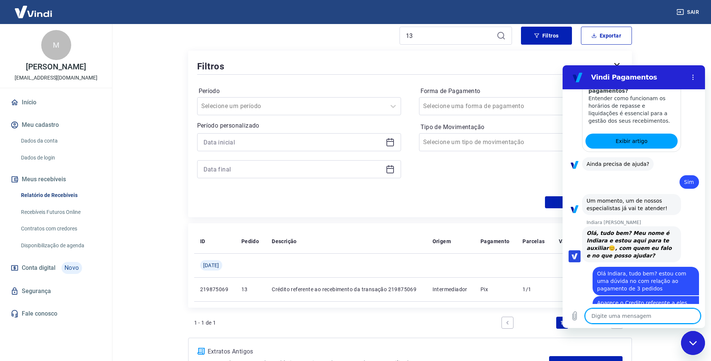
scroll to position [1217, 0]
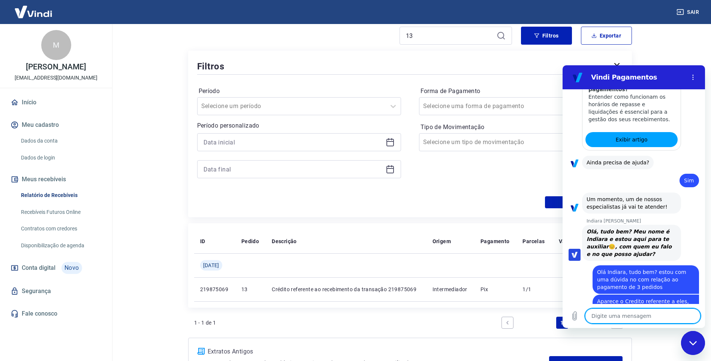
click at [422, 202] on div "Aplicar filtros" at bounding box center [410, 202] width 426 height 12
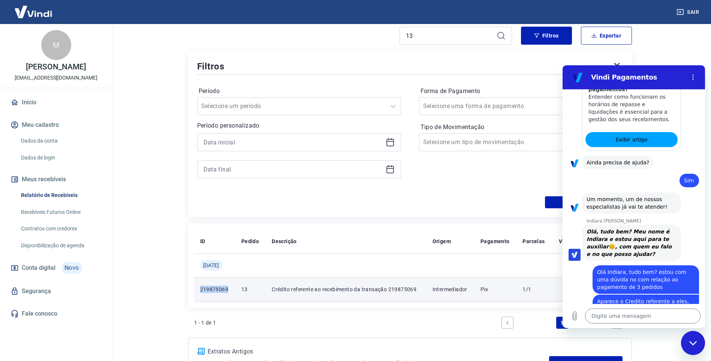
drag, startPoint x: 229, startPoint y: 289, endPoint x: 199, endPoint y: 290, distance: 29.6
click at [199, 290] on td "219875069" at bounding box center [214, 289] width 41 height 24
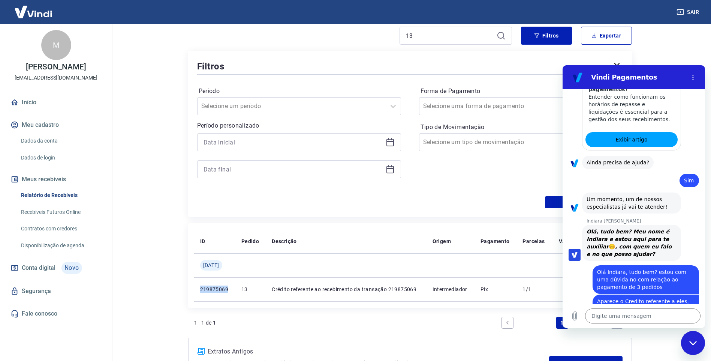
copy p "219875069"
click at [605, 313] on textarea at bounding box center [642, 315] width 115 height 15
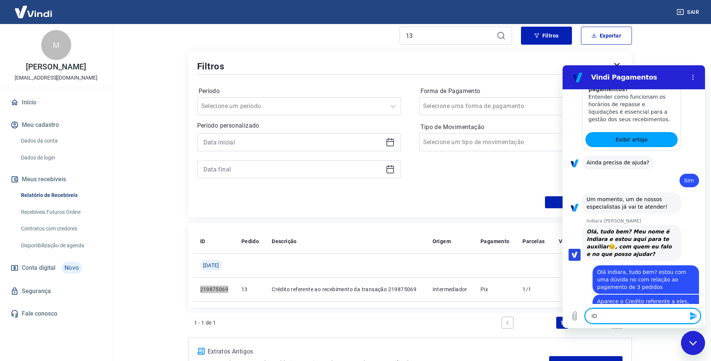
paste textarea "219875069"
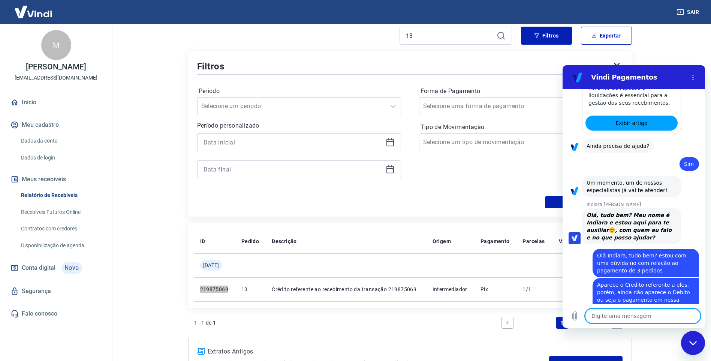
scroll to position [1235, 0]
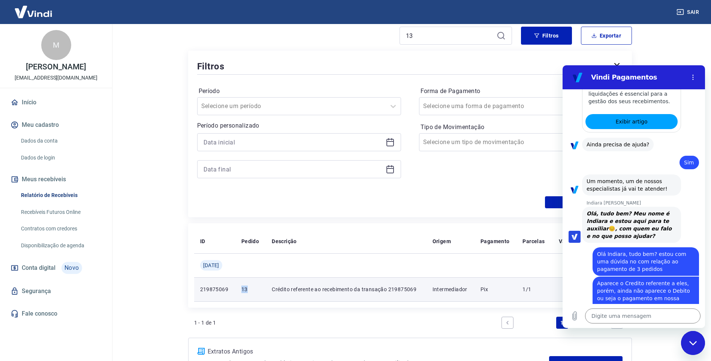
drag, startPoint x: 256, startPoint y: 289, endPoint x: 245, endPoint y: 289, distance: 10.9
click at [245, 289] on p "13" at bounding box center [250, 288] width 18 height 7
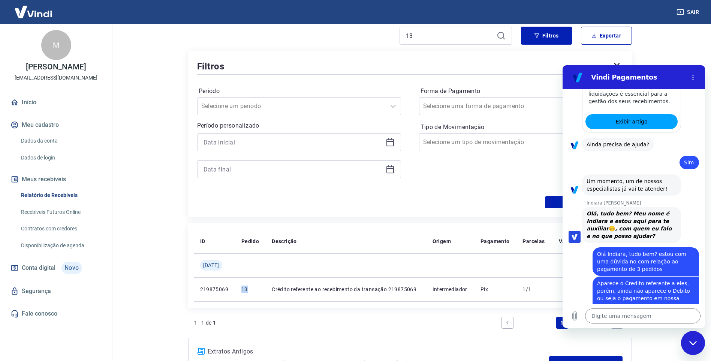
copy p "13"
click at [632, 319] on textarea at bounding box center [642, 315] width 115 height 15
paste textarea "13"
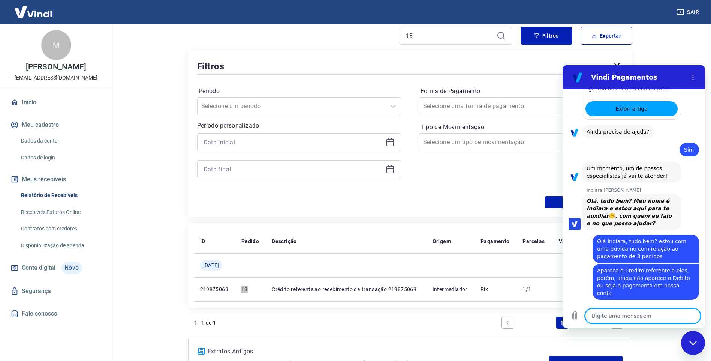
scroll to position [1249, 0]
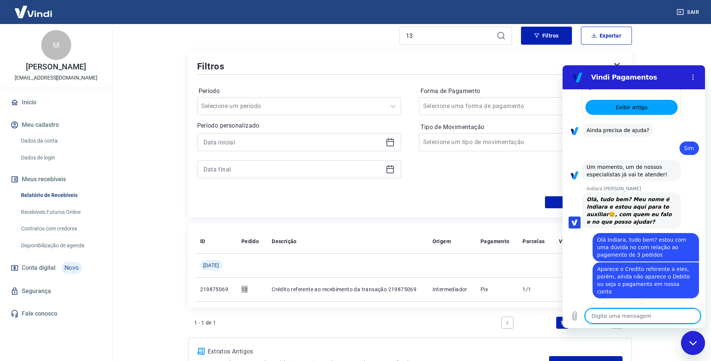
click at [609, 318] on textarea at bounding box center [642, 315] width 115 height 15
paste textarea "220332830"
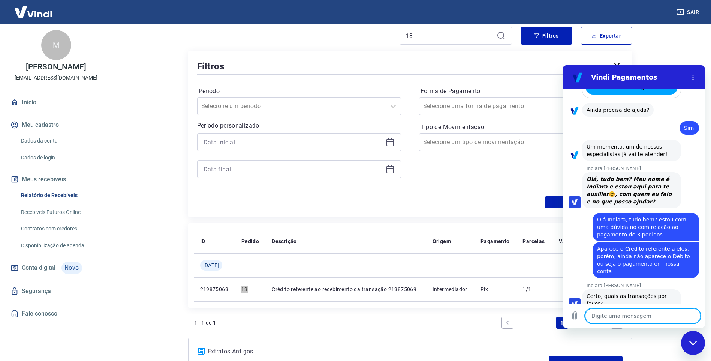
scroll to position [1271, 0]
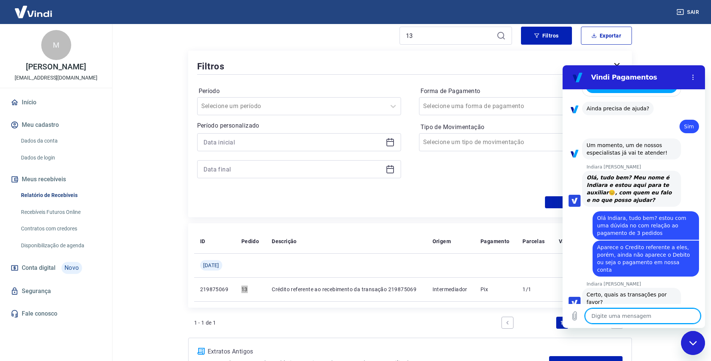
click at [601, 316] on textarea at bounding box center [642, 315] width 115 height 15
paste textarea "221919321"
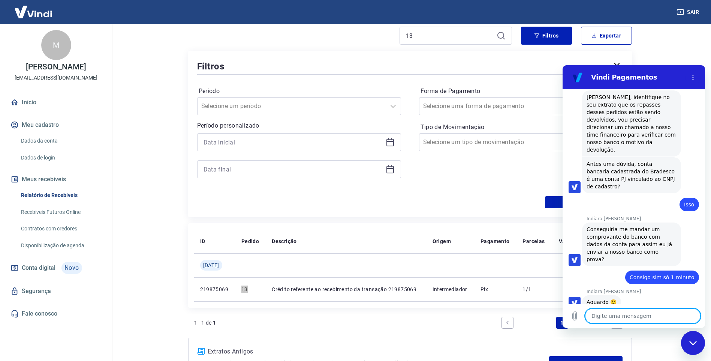
scroll to position [1638, 0]
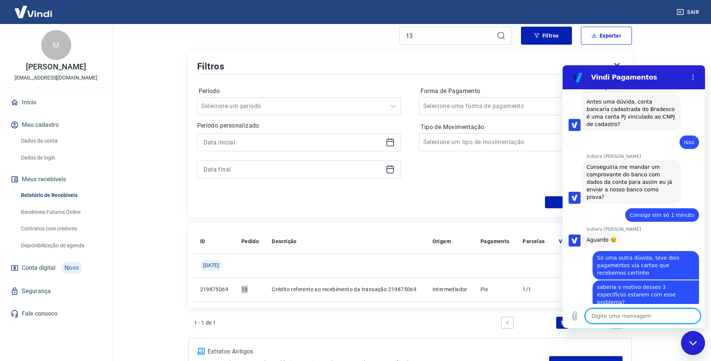
click at [631, 312] on textarea at bounding box center [642, 315] width 115 height 15
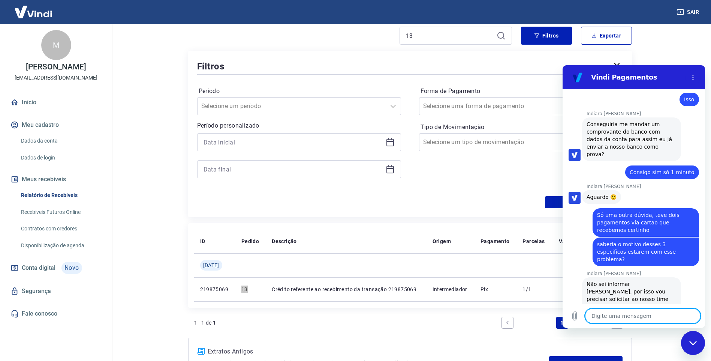
scroll to position [1695, 0]
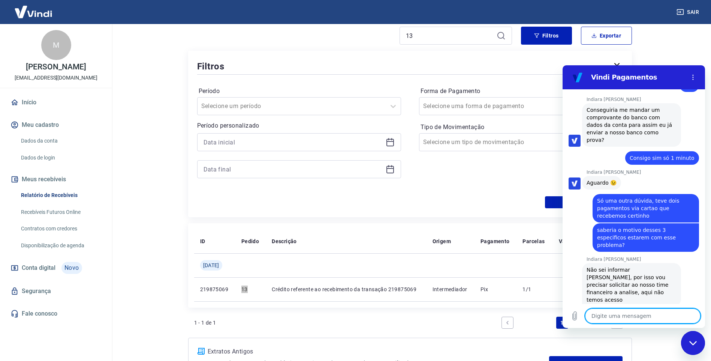
click at [607, 316] on textarea at bounding box center [642, 315] width 115 height 15
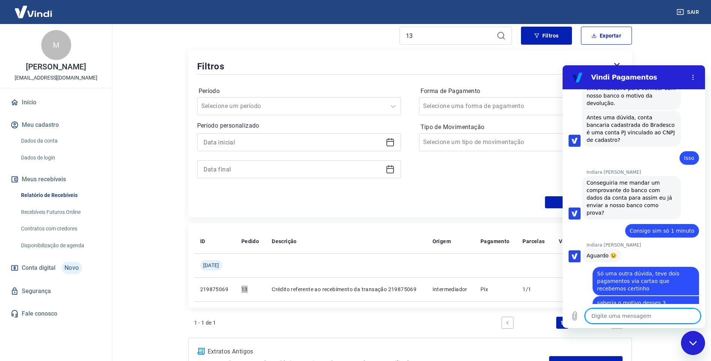
scroll to position [1619, 0]
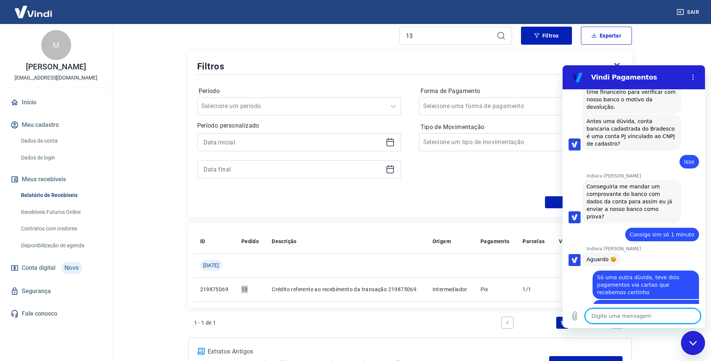
drag, startPoint x: 636, startPoint y: 318, endPoint x: 692, endPoint y: 287, distance: 63.7
click at [636, 318] on textarea at bounding box center [642, 315] width 115 height 15
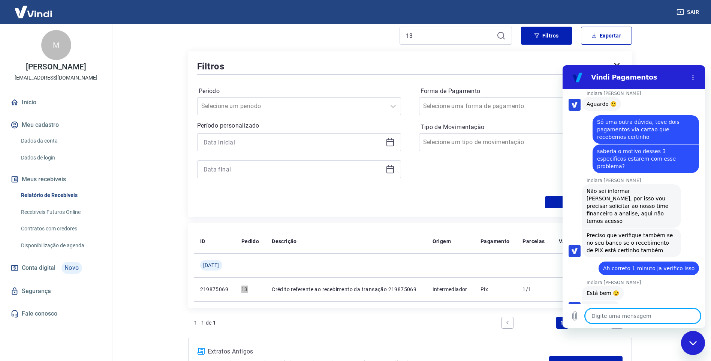
click at [654, 315] on textarea at bounding box center [642, 315] width 115 height 15
click at [573, 316] on icon "Carregar arquivo" at bounding box center [574, 315] width 9 height 9
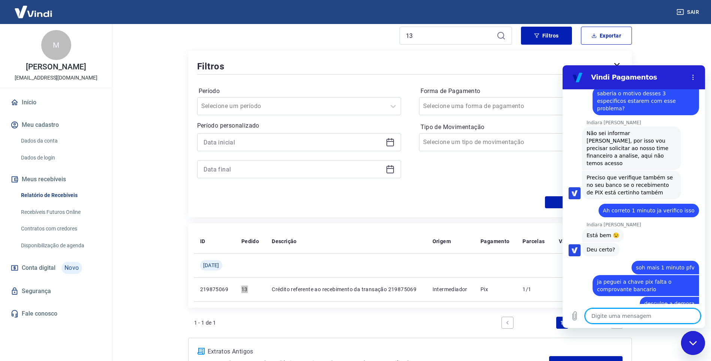
scroll to position [1833, 0]
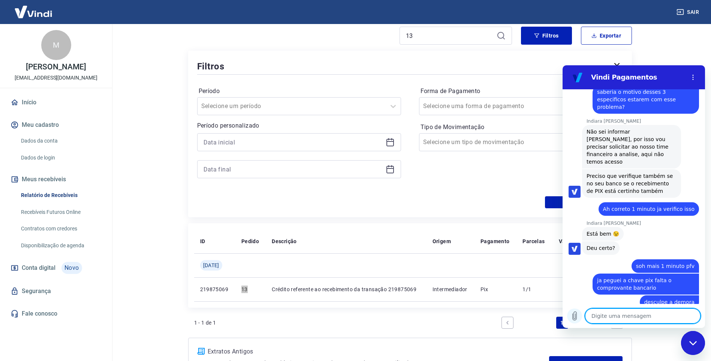
click at [572, 316] on icon "Carregar arquivo" at bounding box center [574, 315] width 9 height 9
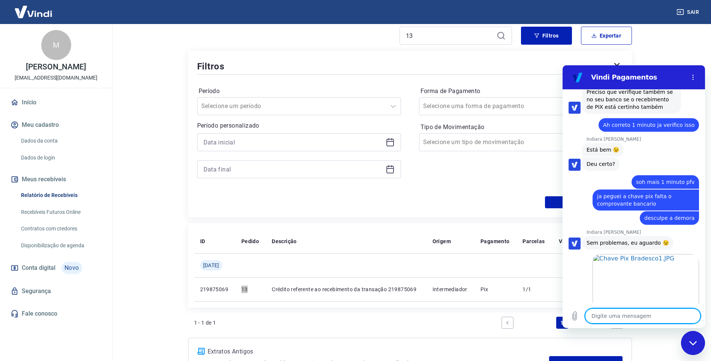
scroll to position [1939, 0]
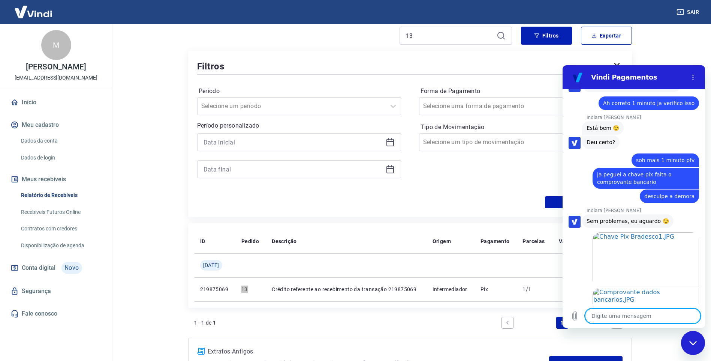
click at [633, 314] on textarea at bounding box center [642, 315] width 115 height 15
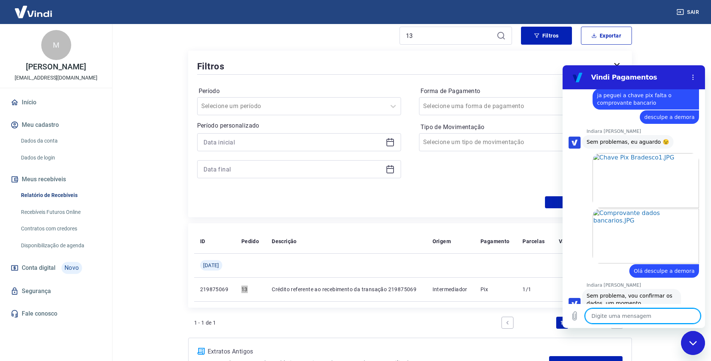
scroll to position [2023, 0]
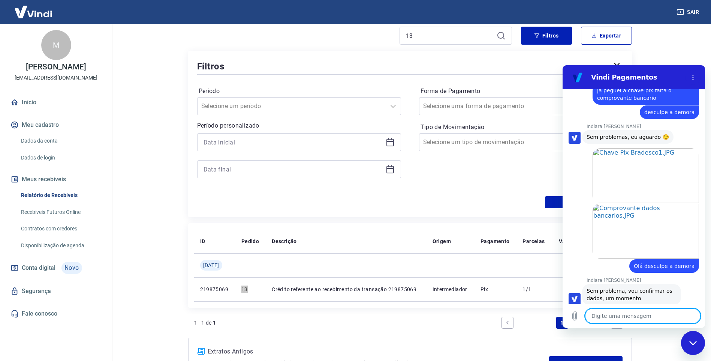
click at [633, 316] on textarea at bounding box center [642, 315] width 115 height 15
click at [659, 314] on textarea at bounding box center [642, 315] width 115 height 15
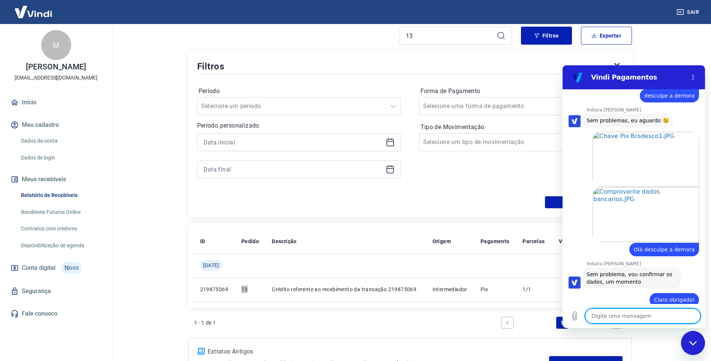
scroll to position [2041, 0]
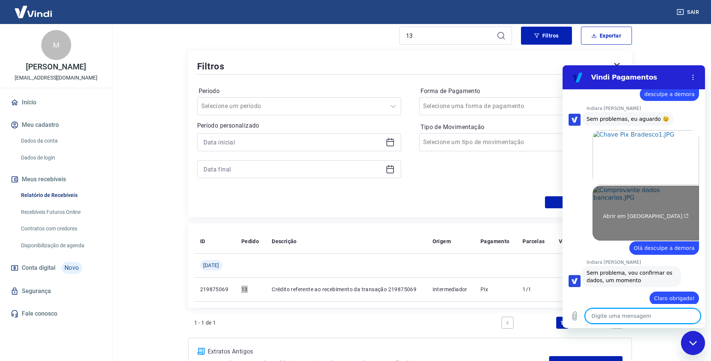
click at [620, 186] on link "Abrir em [GEOGRAPHIC_DATA]" at bounding box center [646, 213] width 106 height 55
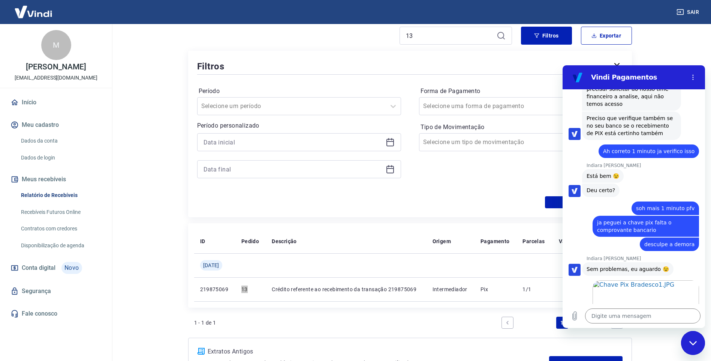
scroll to position [1869, 0]
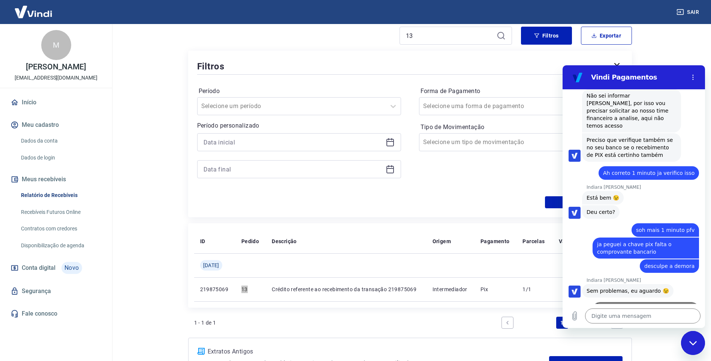
click at [657, 302] on link "Abrir em [GEOGRAPHIC_DATA]" at bounding box center [646, 329] width 106 height 55
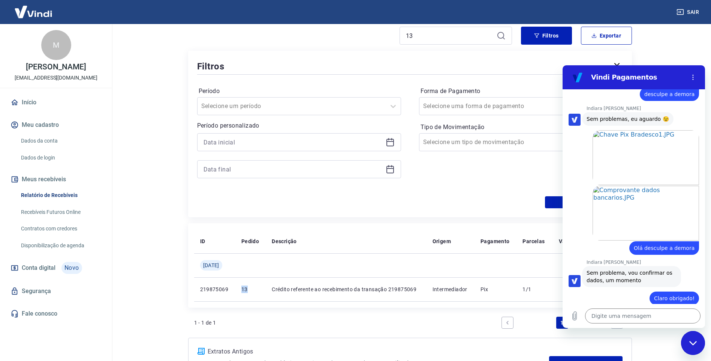
click at [147, 225] on main "Início / Meus Recebíveis / Relatório de Recebíveis Relatório de Recebíveis Saib…" at bounding box center [410, 125] width 602 height 337
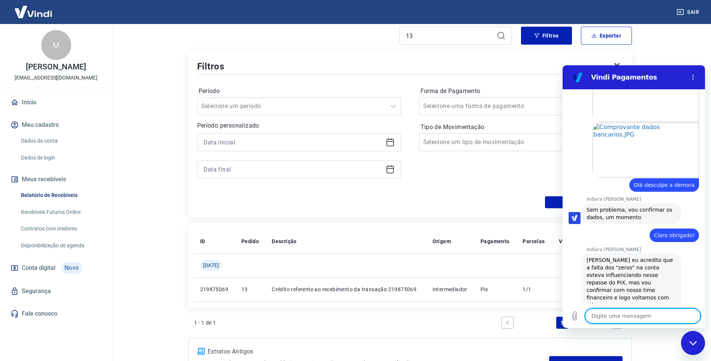
scroll to position [2105, 0]
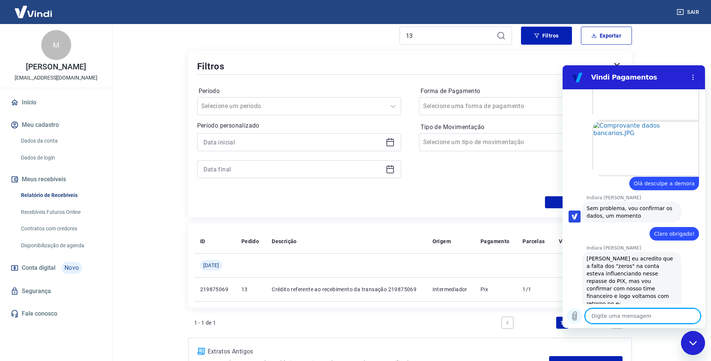
click at [574, 318] on icon "Carregar arquivo" at bounding box center [575, 315] width 4 height 9
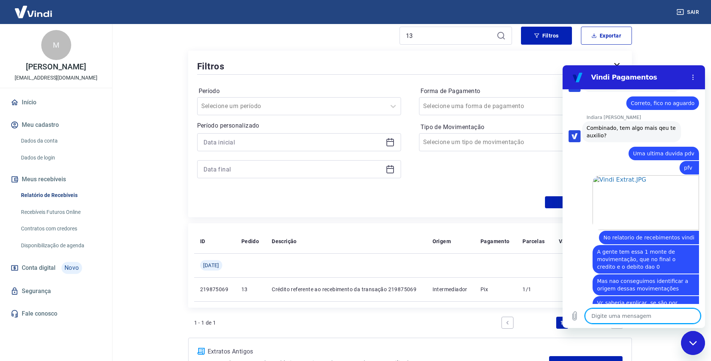
scroll to position [2340, 0]
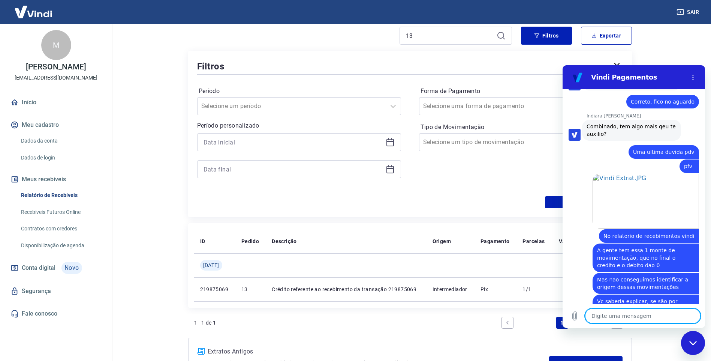
click at [610, 322] on textarea at bounding box center [642, 315] width 115 height 15
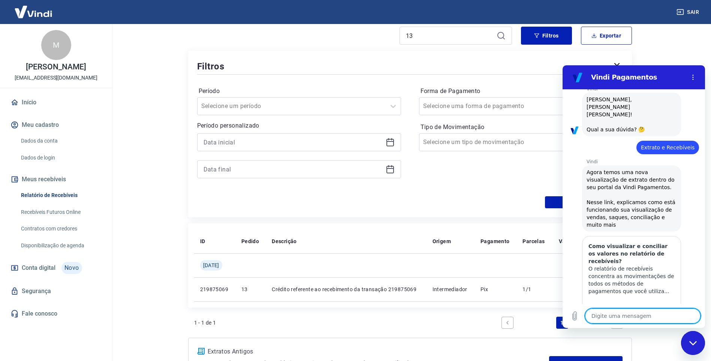
scroll to position [0, 0]
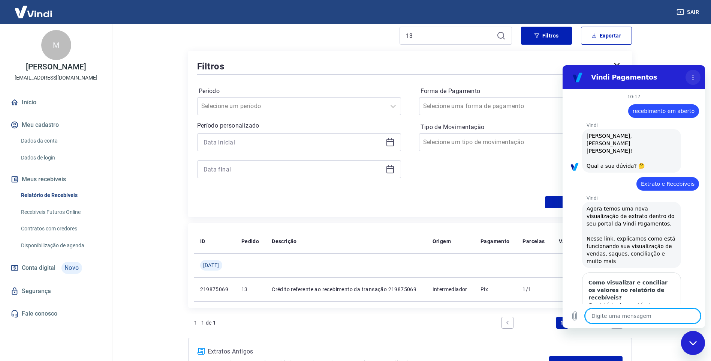
click at [692, 73] on button "Menu de opções" at bounding box center [693, 77] width 15 height 15
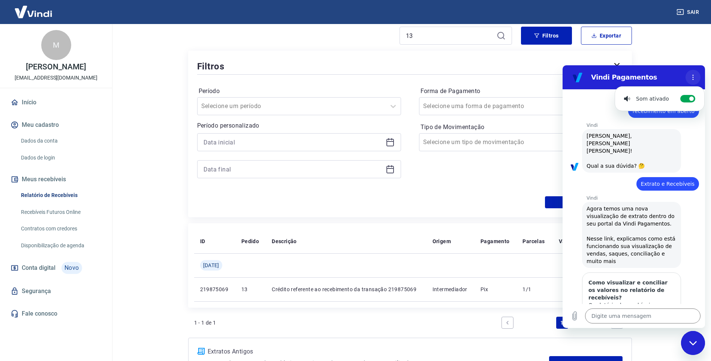
click at [692, 73] on button "Menu de opções" at bounding box center [693, 77] width 15 height 15
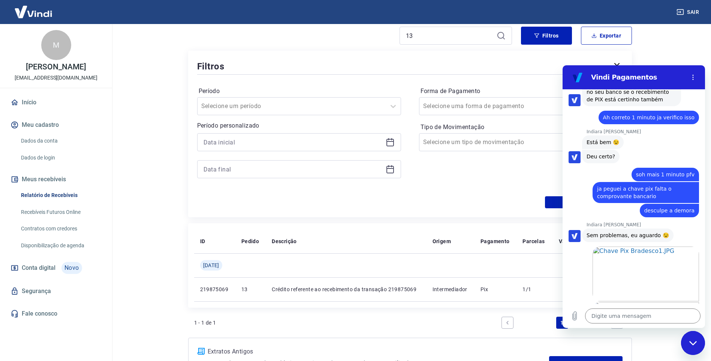
scroll to position [1945, 0]
